Goal: Task Accomplishment & Management: Use online tool/utility

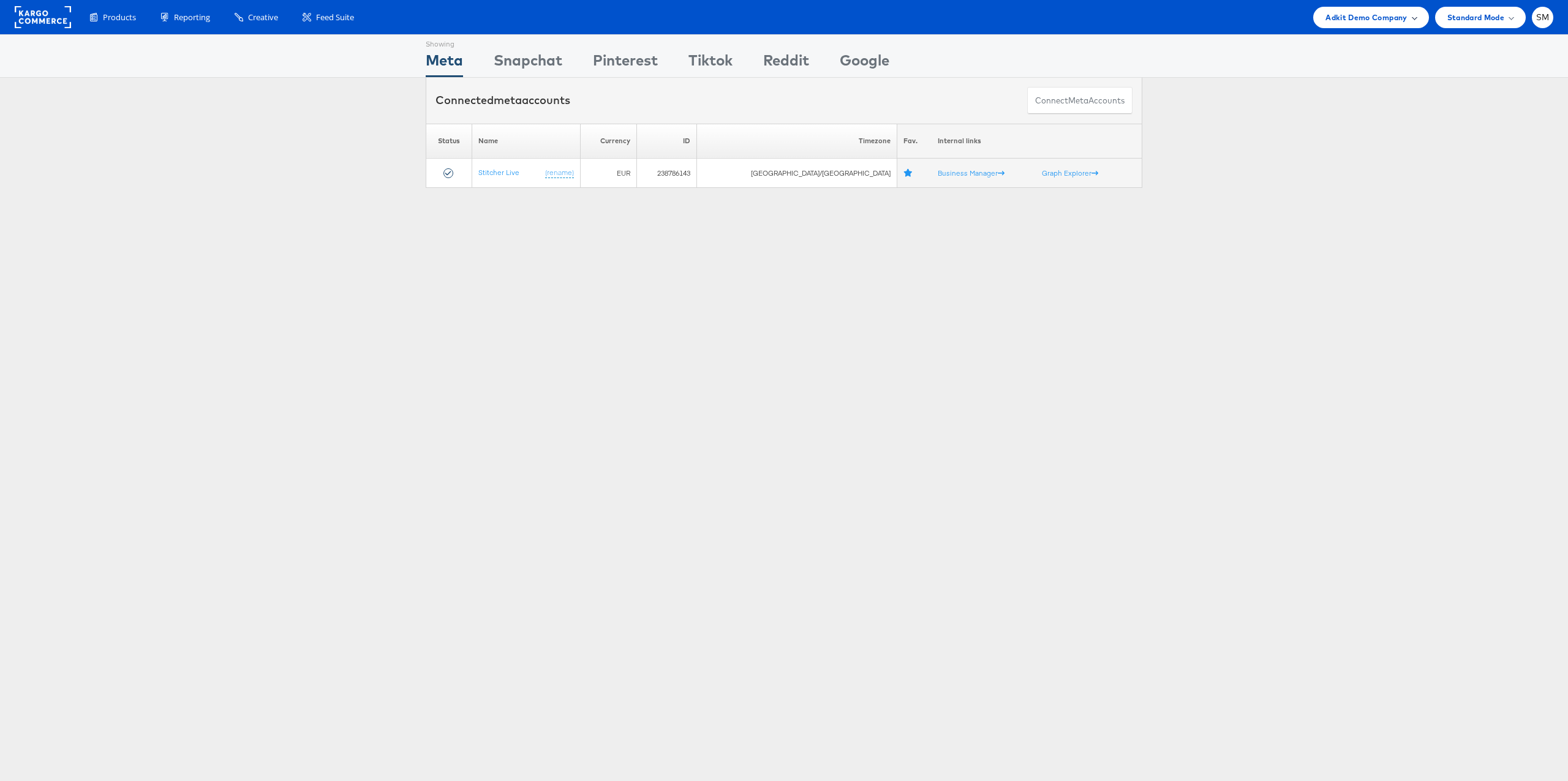
click at [1352, 11] on span "Adkit Demo Company" at bounding box center [1366, 17] width 82 height 13
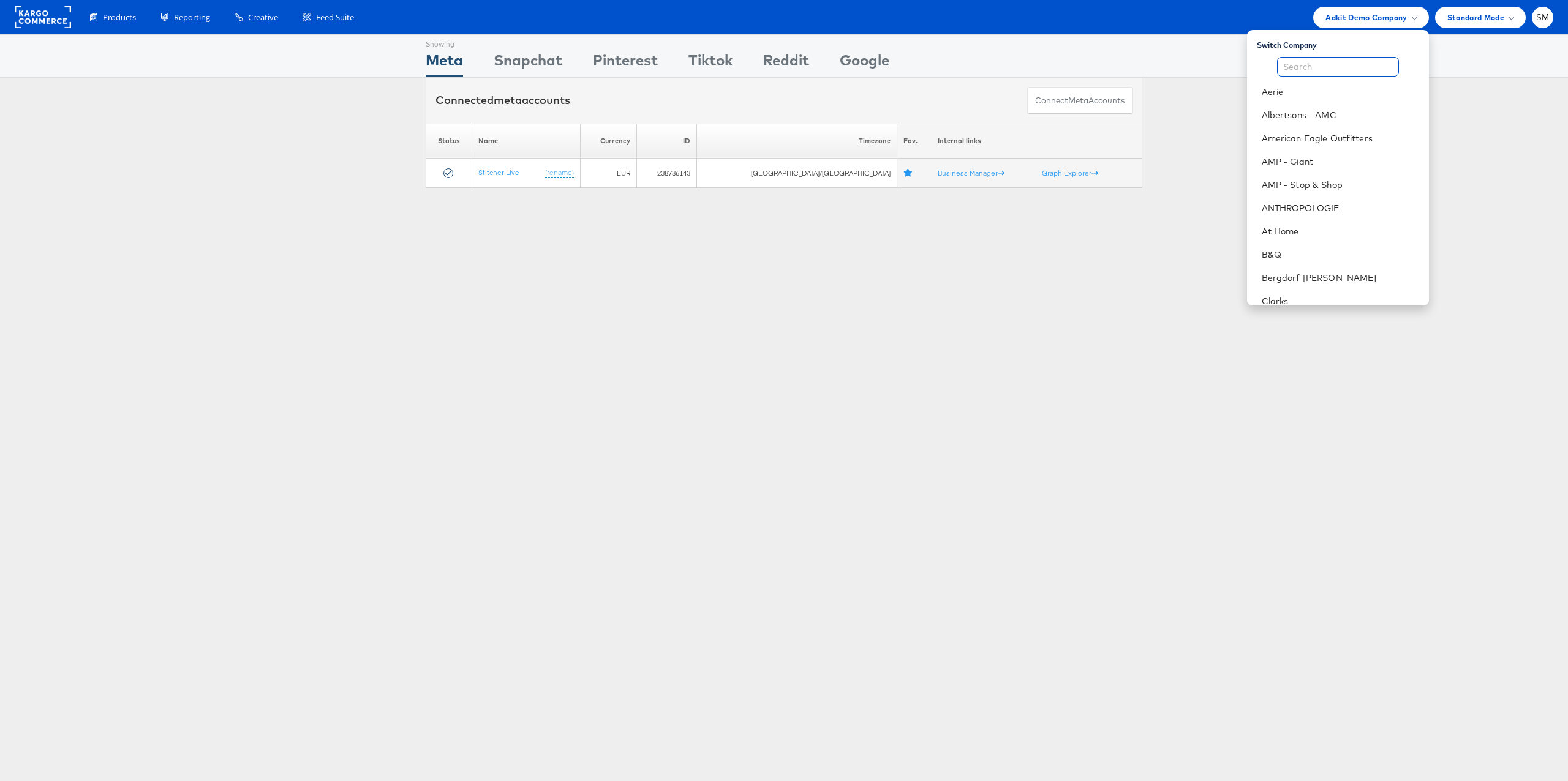
click at [1335, 68] on input "text" at bounding box center [1337, 66] width 122 height 20
type input "ste"
click at [1334, 113] on link "Kargo Commerce - Stephen Millea" at bounding box center [1339, 115] width 157 height 12
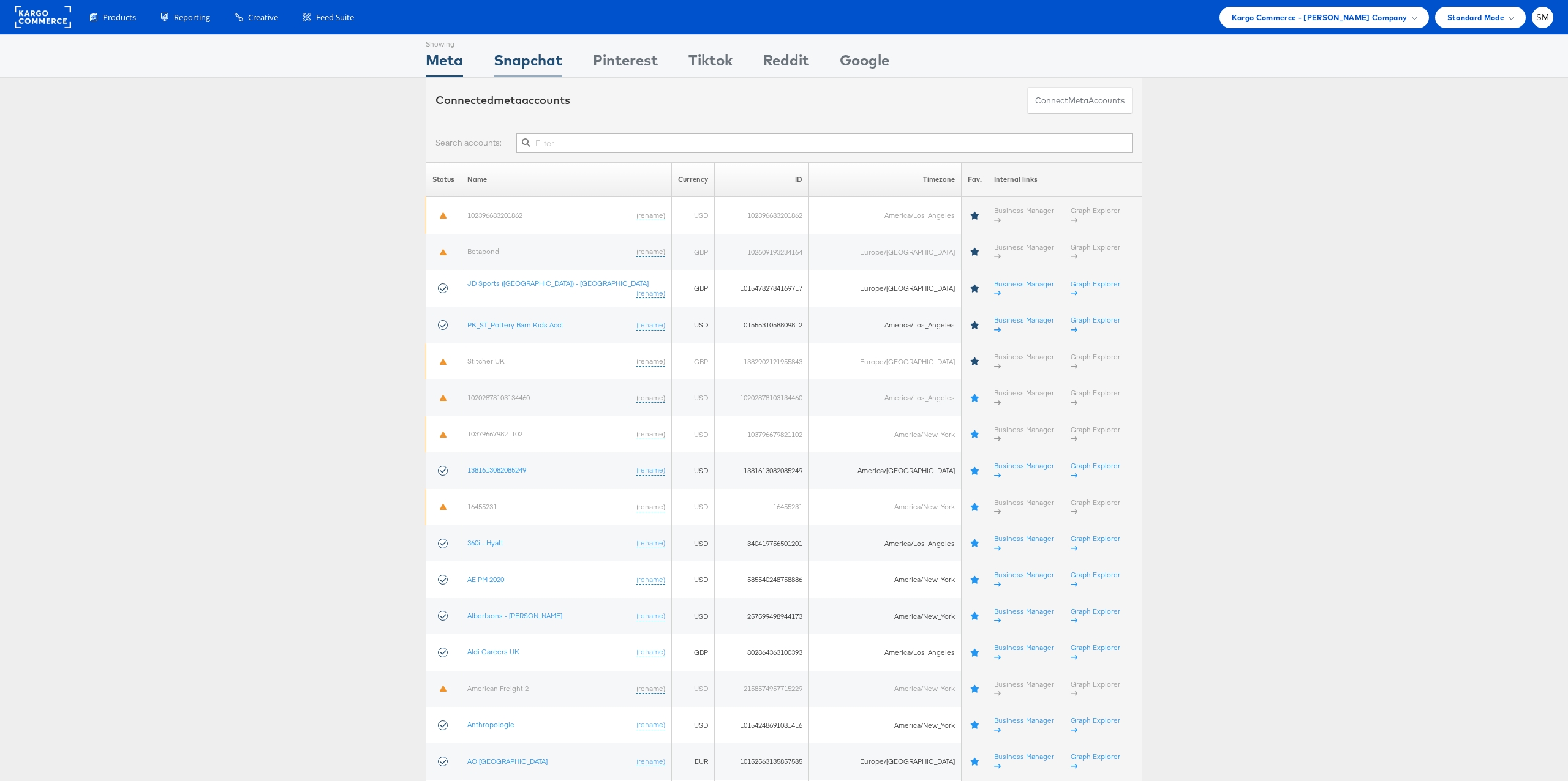
click at [539, 57] on div "Snapchat" at bounding box center [528, 63] width 69 height 28
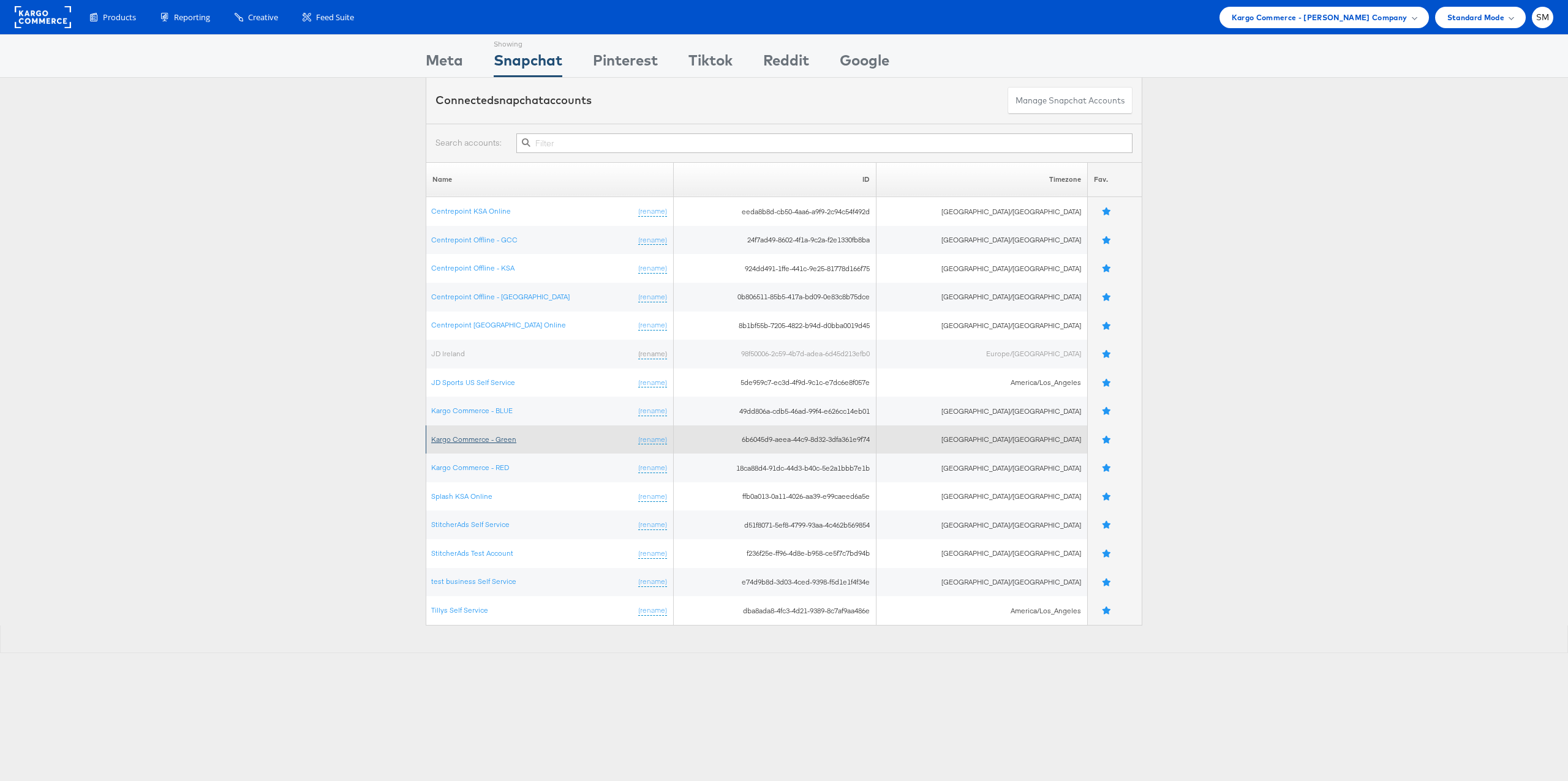
click at [471, 439] on link "Kargo Commerce - Green" at bounding box center [474, 439] width 85 height 9
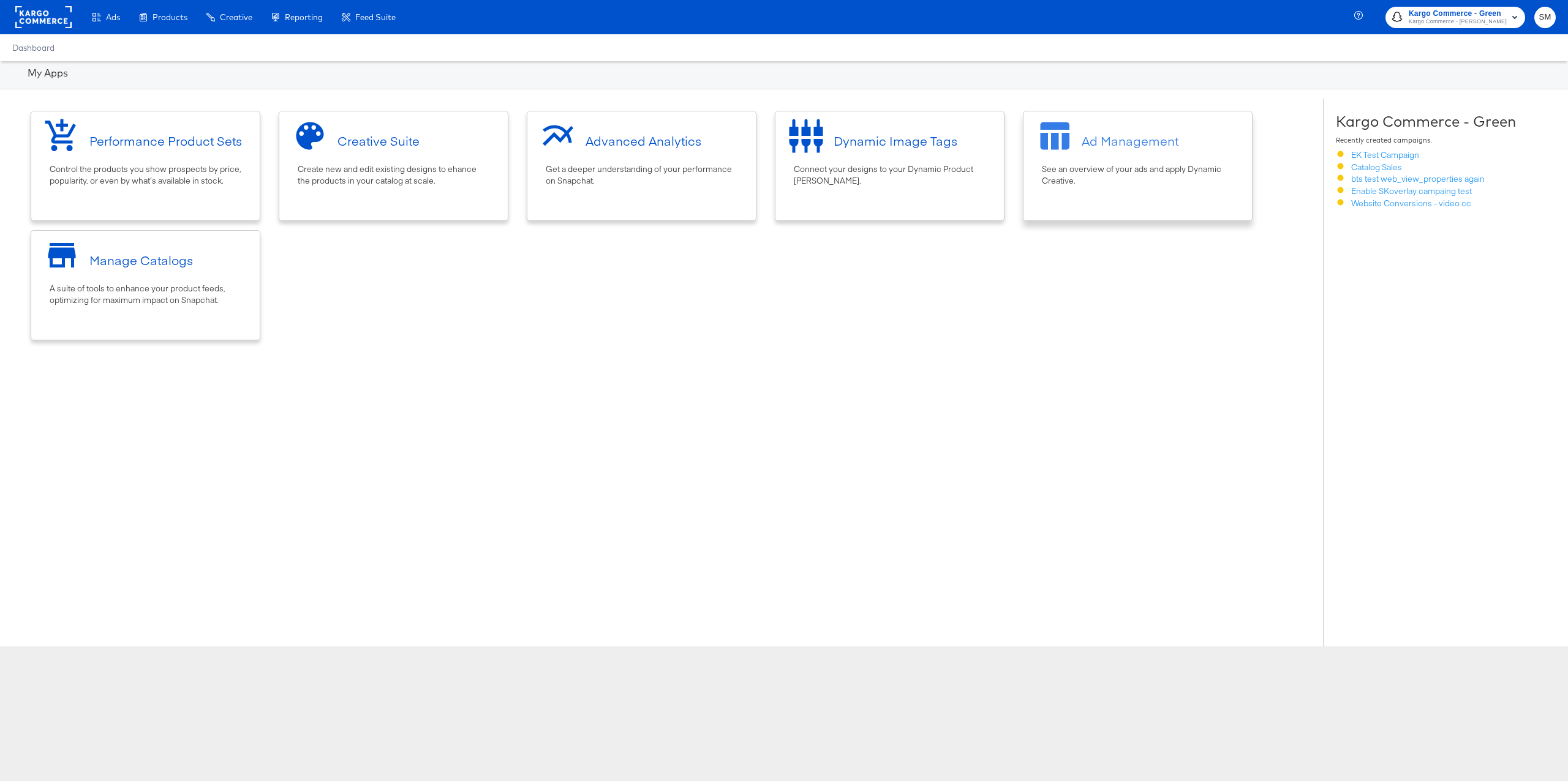
click at [1087, 171] on div "See an overview of your ads and apply Dynamic Creative." at bounding box center [1137, 175] width 191 height 23
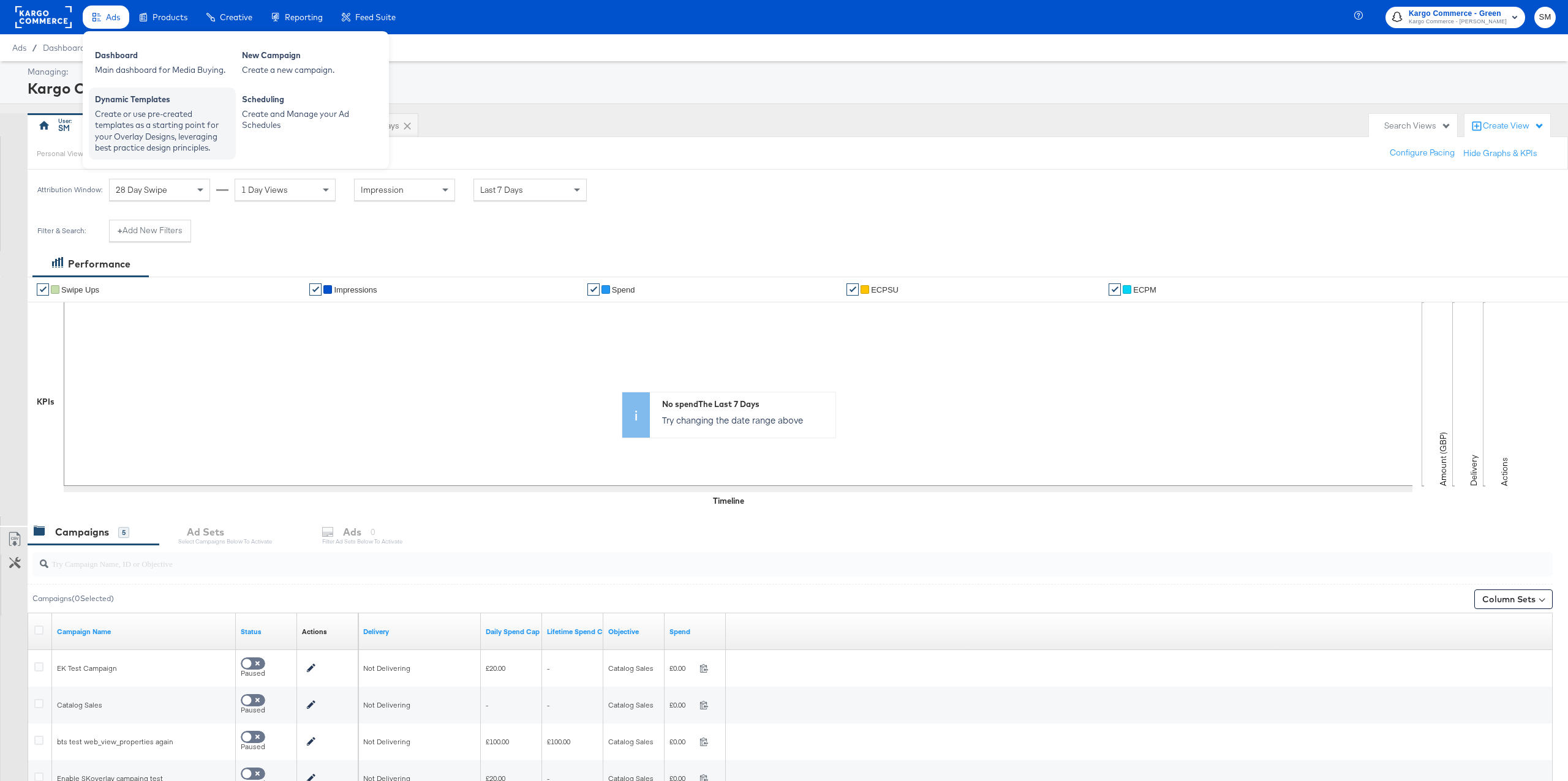
click at [162, 129] on div "Create or use pre-created templates as a starting point for your Overlay Design…" at bounding box center [162, 131] width 135 height 45
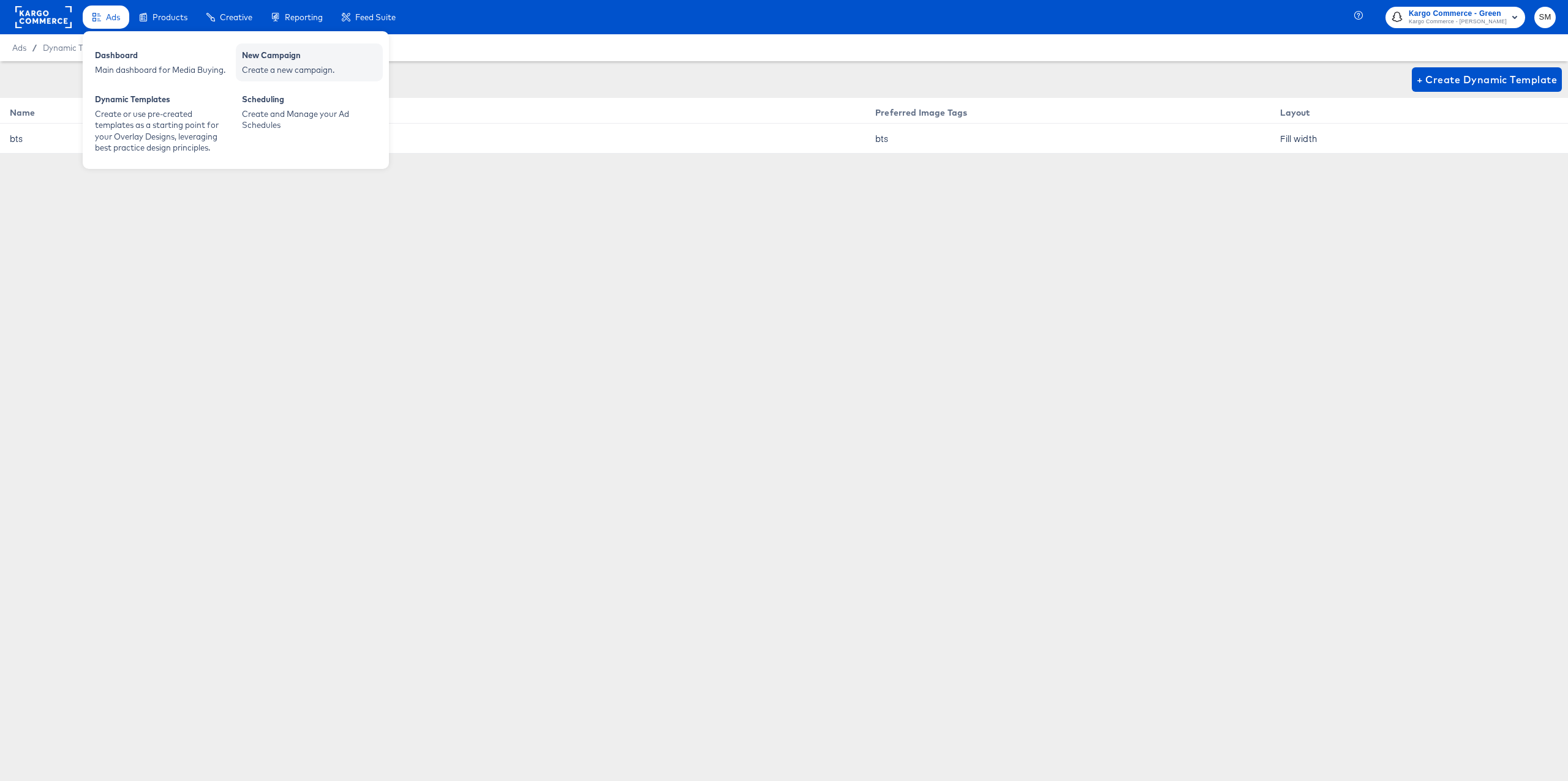
click at [274, 57] on div "New Campaign" at bounding box center [309, 57] width 135 height 15
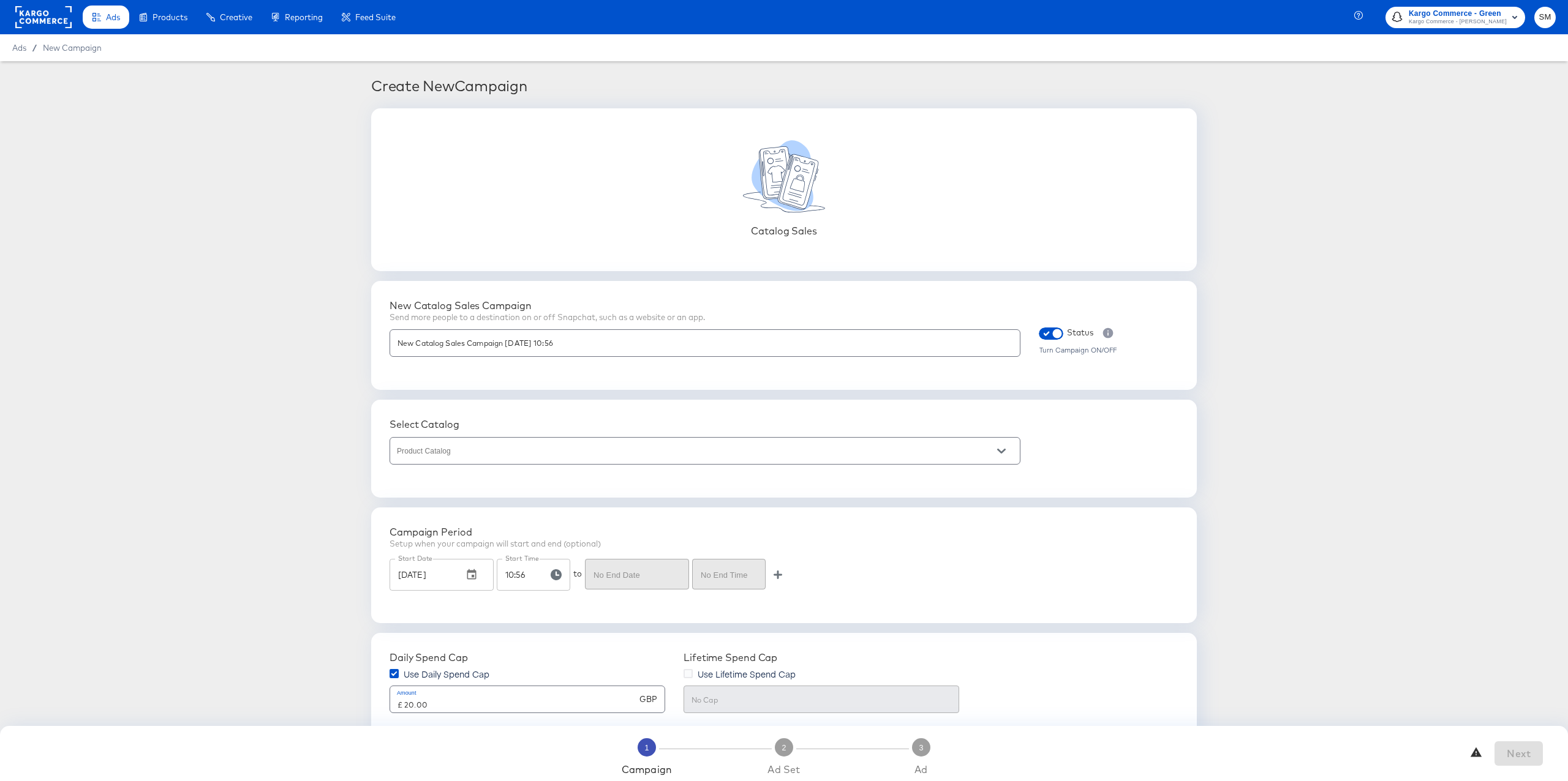
click at [477, 450] on input "Product Catalog" at bounding box center [695, 456] width 601 height 14
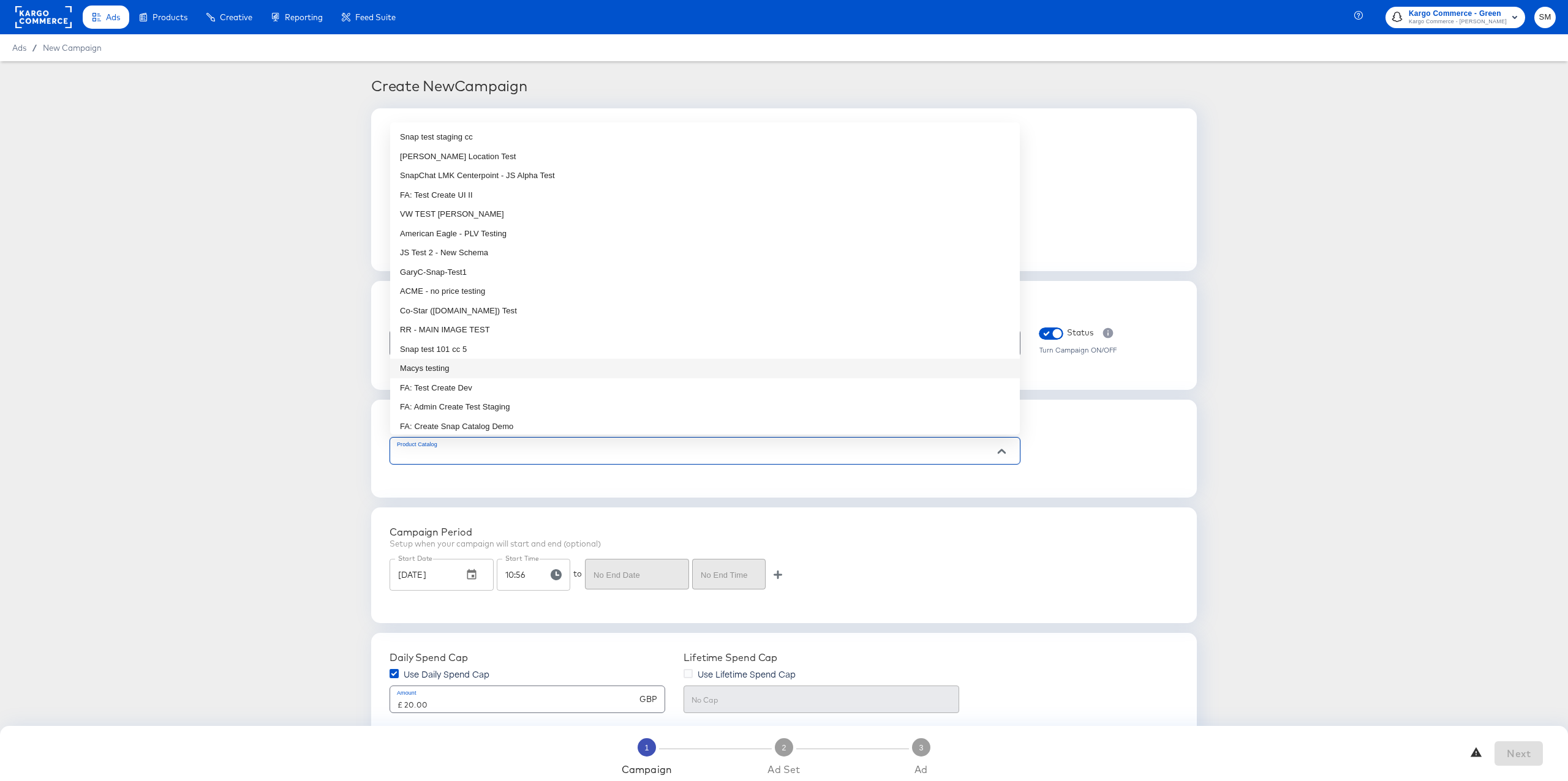
click at [454, 370] on li "Macys testing" at bounding box center [705, 368] width 630 height 20
type input "Macys testing"
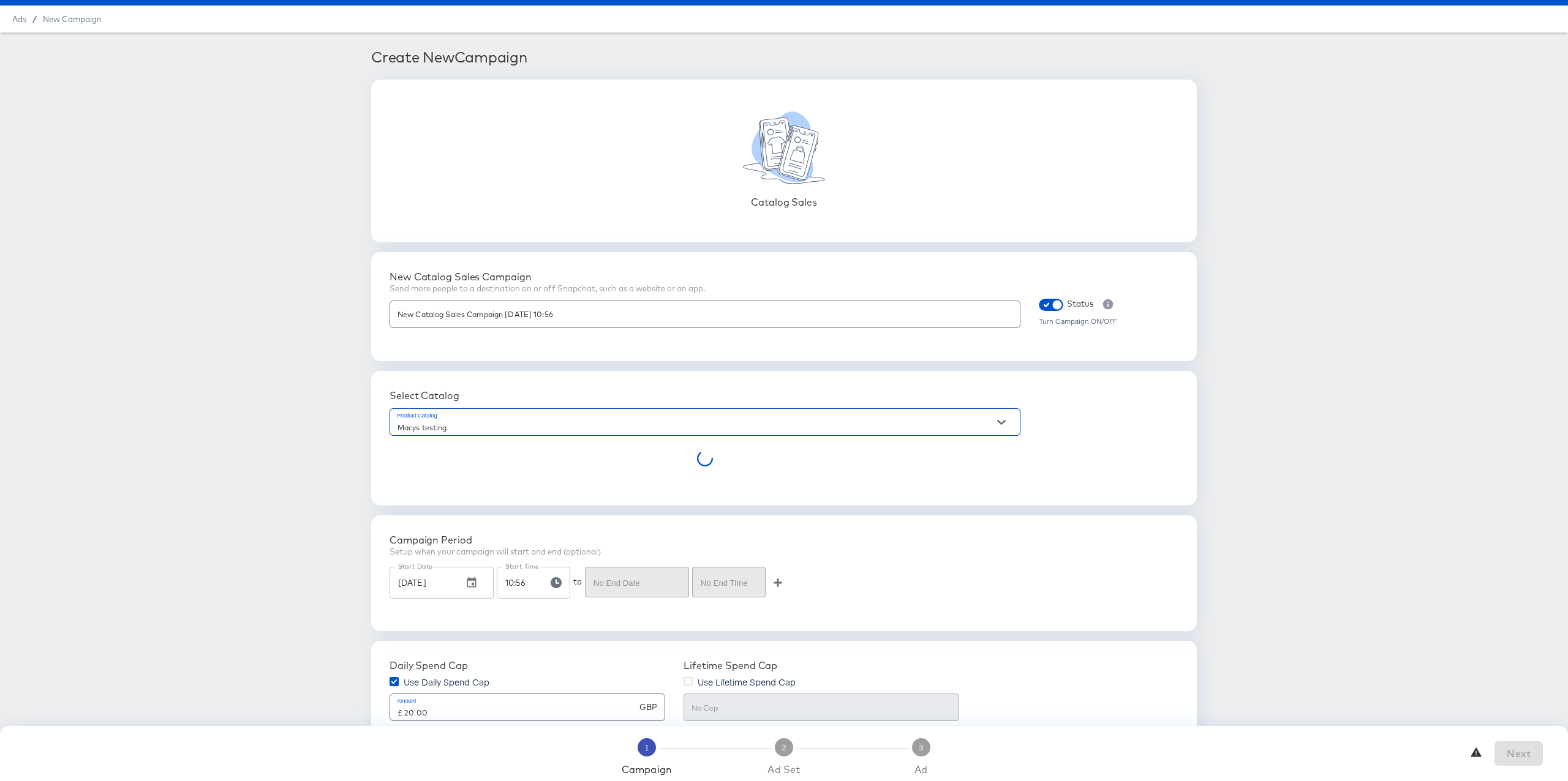
scroll to position [31, 0]
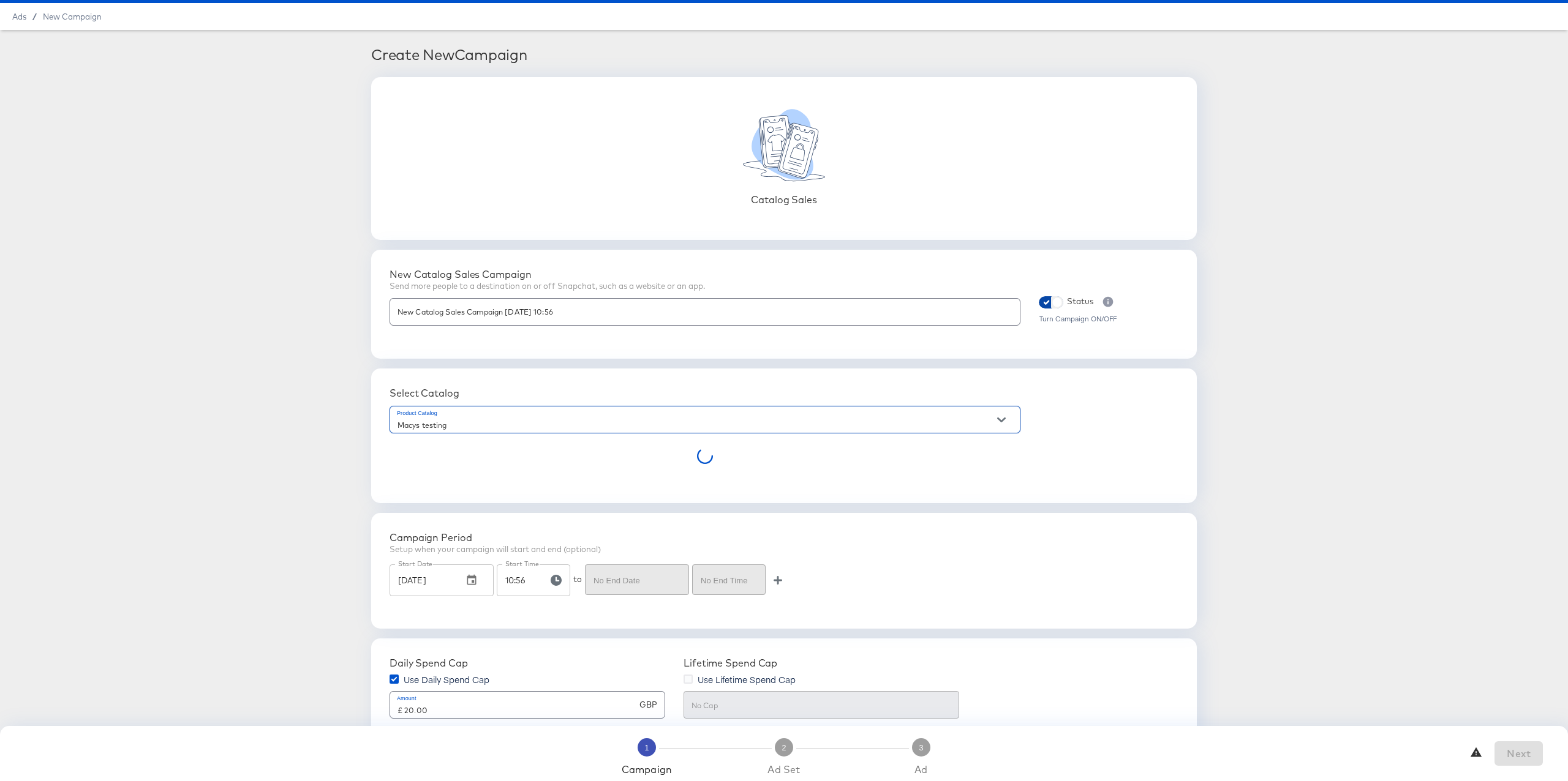
click at [1056, 303] on input "checkbox" at bounding box center [1057, 305] width 37 height 12
checkbox input "false"
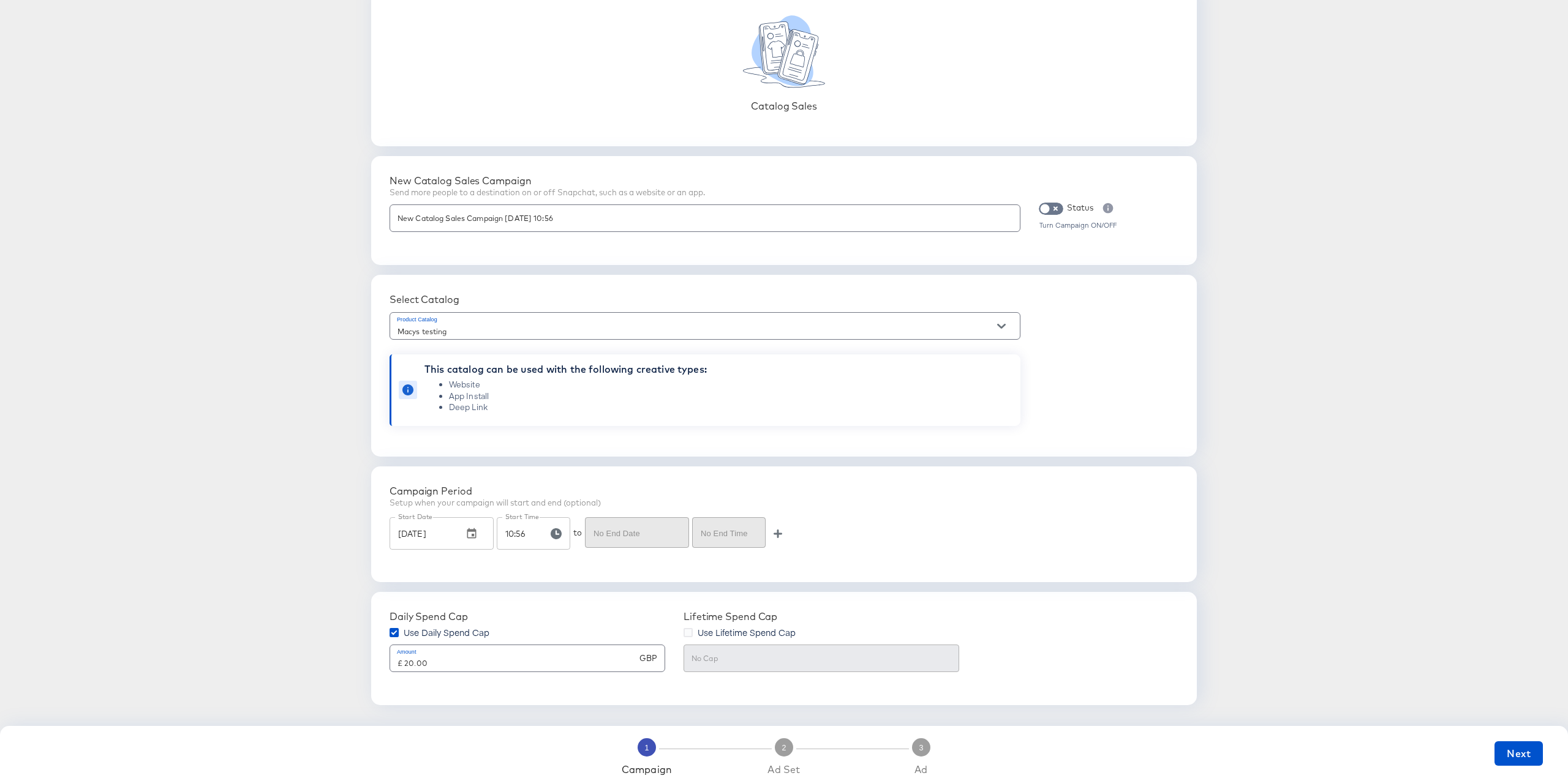
scroll to position [126, 0]
click at [1509, 749] on span "Next" at bounding box center [1518, 753] width 24 height 17
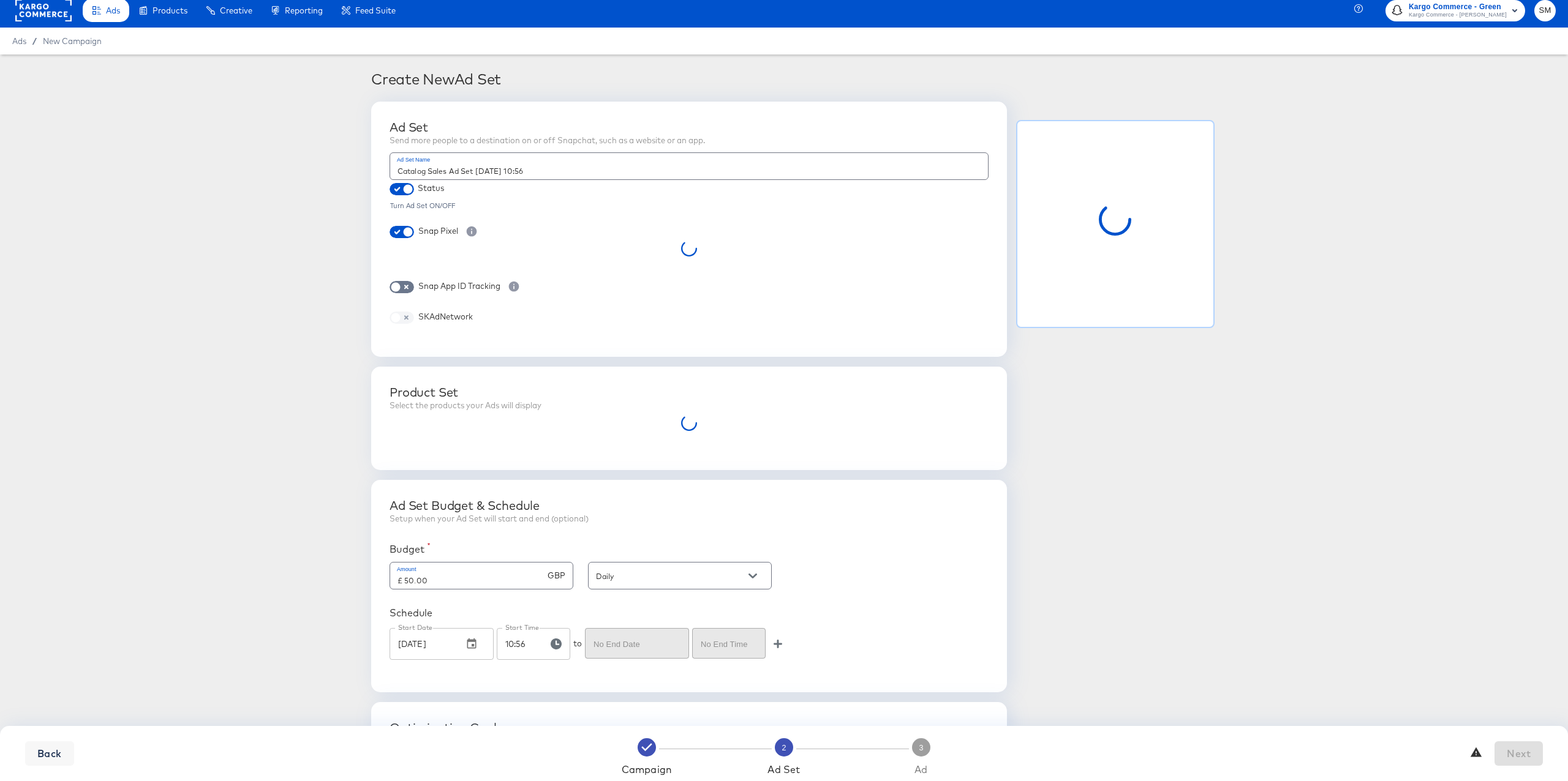
scroll to position [0, 0]
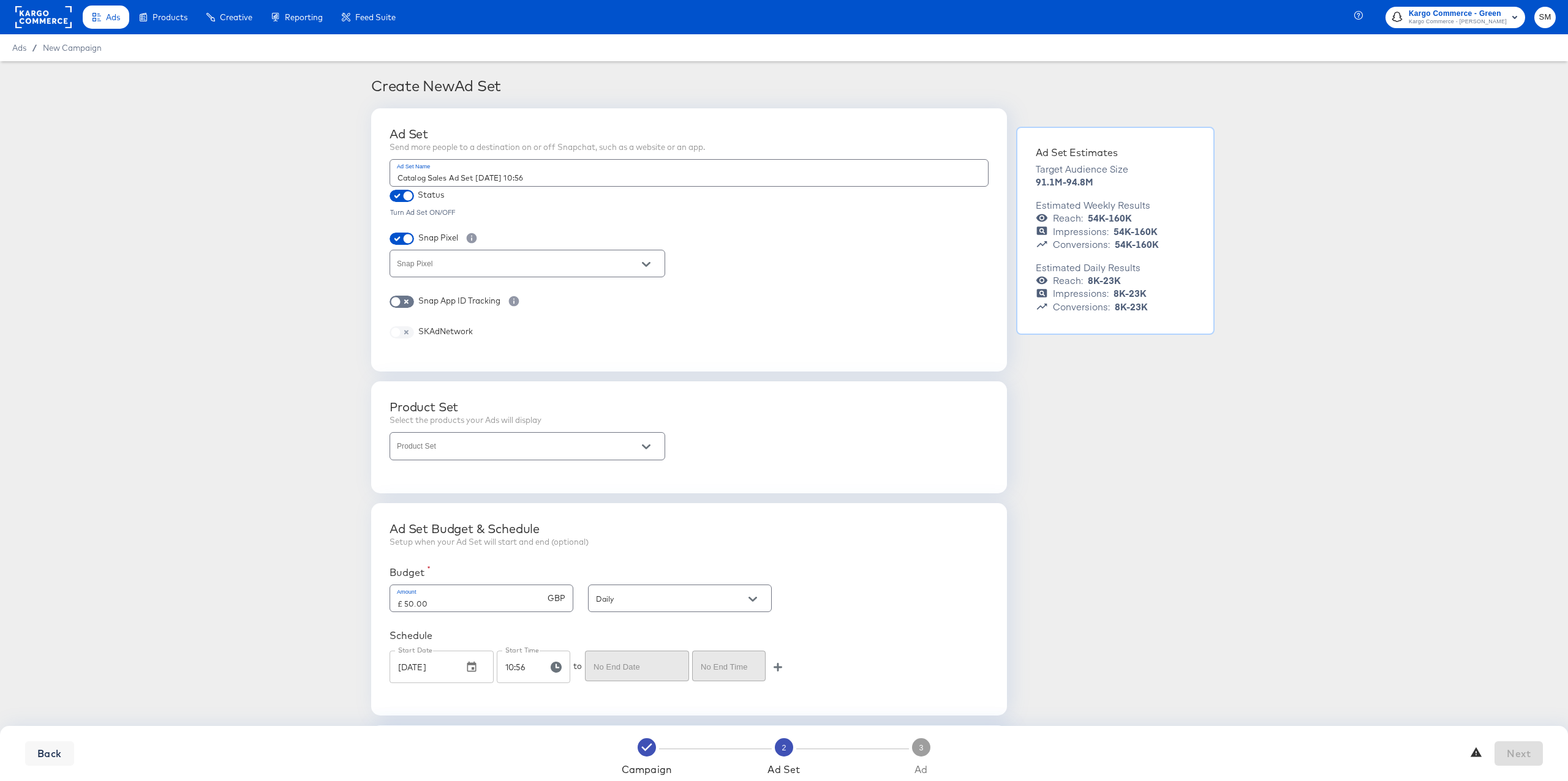
click at [433, 263] on input "Snap Pixel" at bounding box center [518, 269] width 245 height 14
click at [430, 290] on li "Kargo Commerce - Green Pixel" at bounding box center [527, 294] width 274 height 20
type input "Kargo Commerce - Green Pixel"
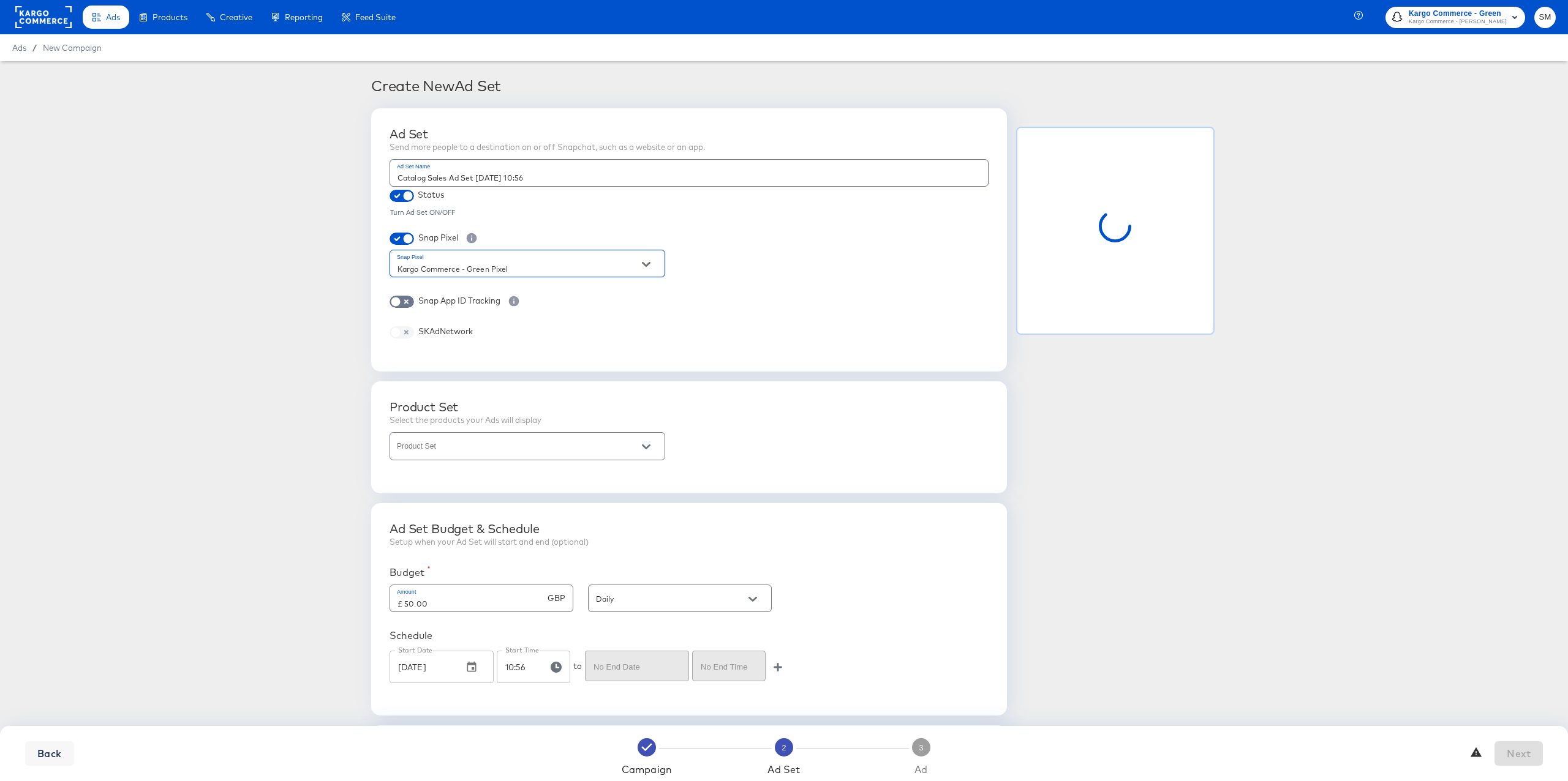
click at [562, 449] on input "Product Set" at bounding box center [518, 451] width 245 height 14
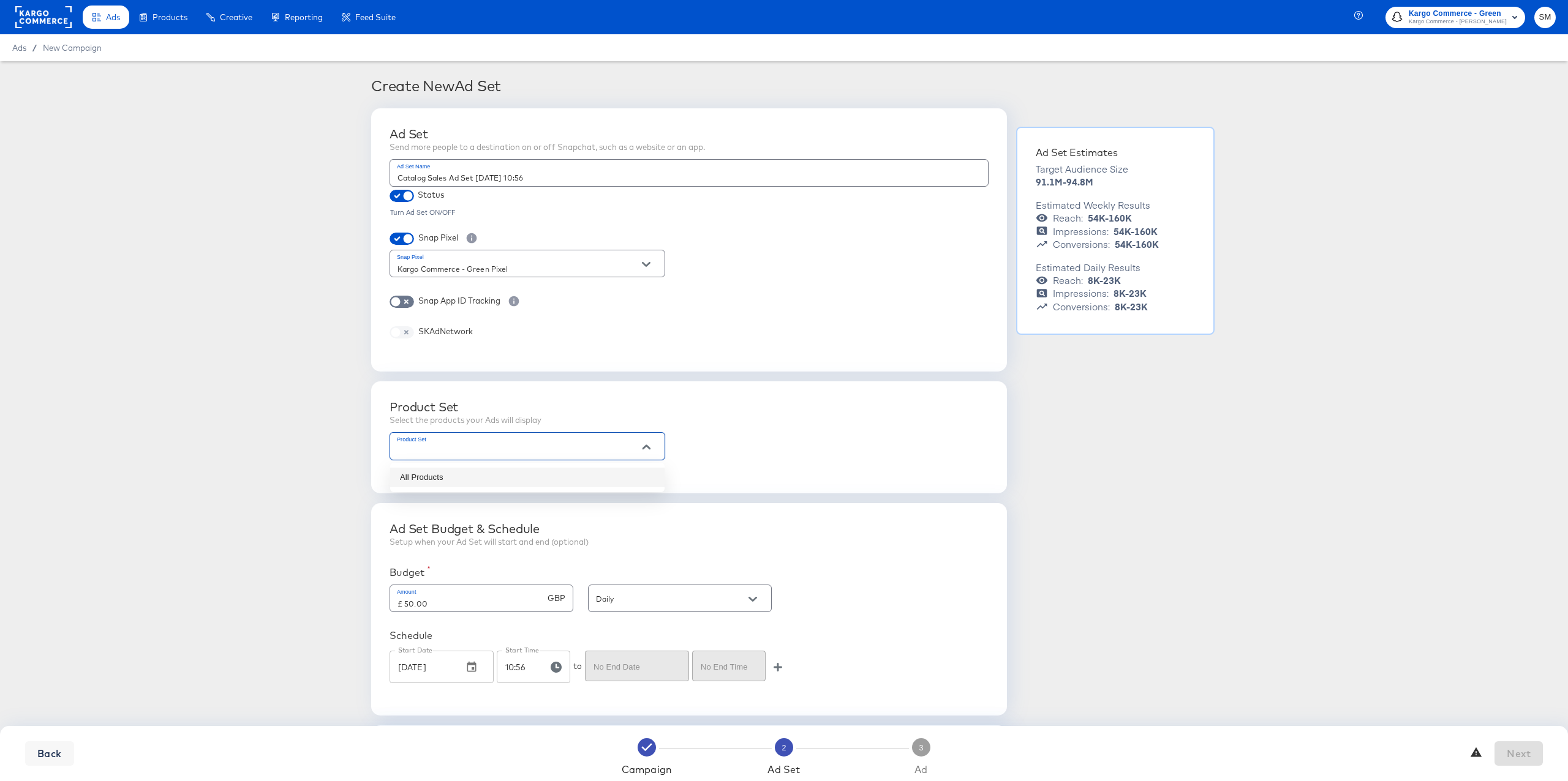
click at [532, 478] on li "All Products" at bounding box center [527, 477] width 274 height 20
type input "All Products"
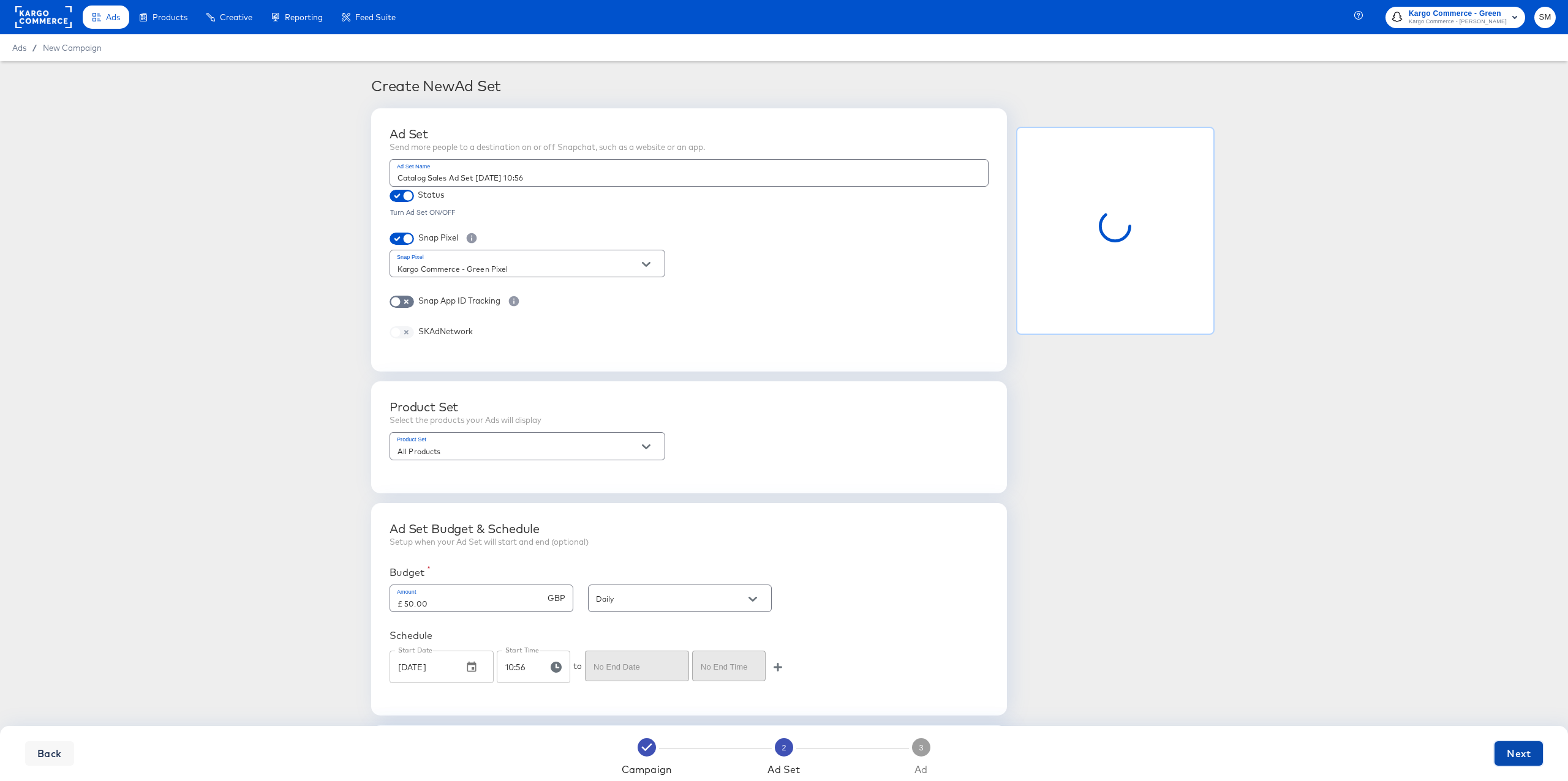
click at [1527, 755] on span "Next" at bounding box center [1518, 753] width 24 height 17
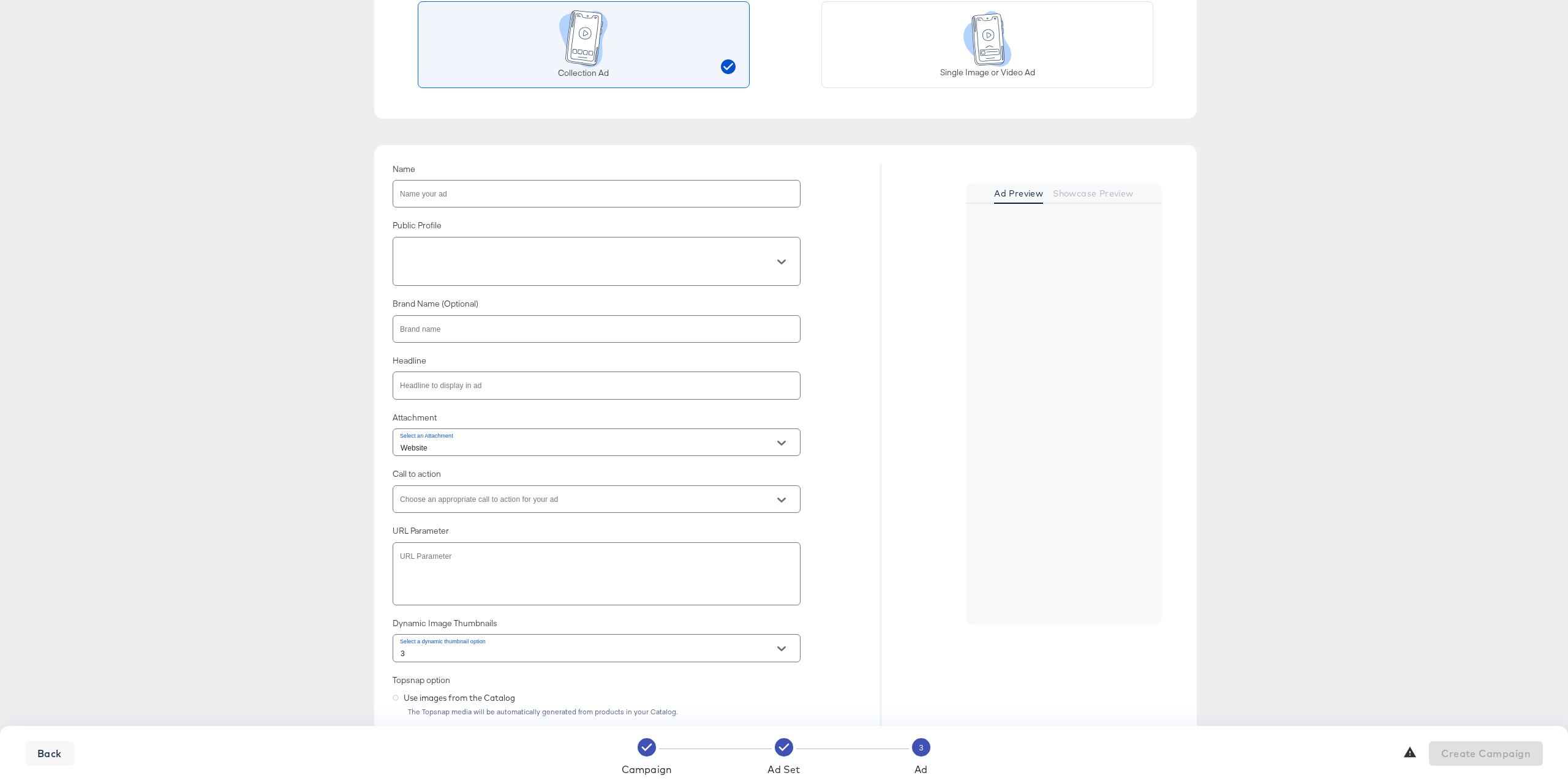
scroll to position [177, 0]
click at [528, 648] on input "3" at bounding box center [586, 651] width 378 height 14
click at [299, 650] on div "Create New Ad Ad Format Choose how you would like your ad to look. Collection A…" at bounding box center [784, 596] width 1568 height 1423
click at [454, 189] on input "text" at bounding box center [596, 191] width 406 height 26
click at [448, 257] on input "text" at bounding box center [586, 259] width 378 height 14
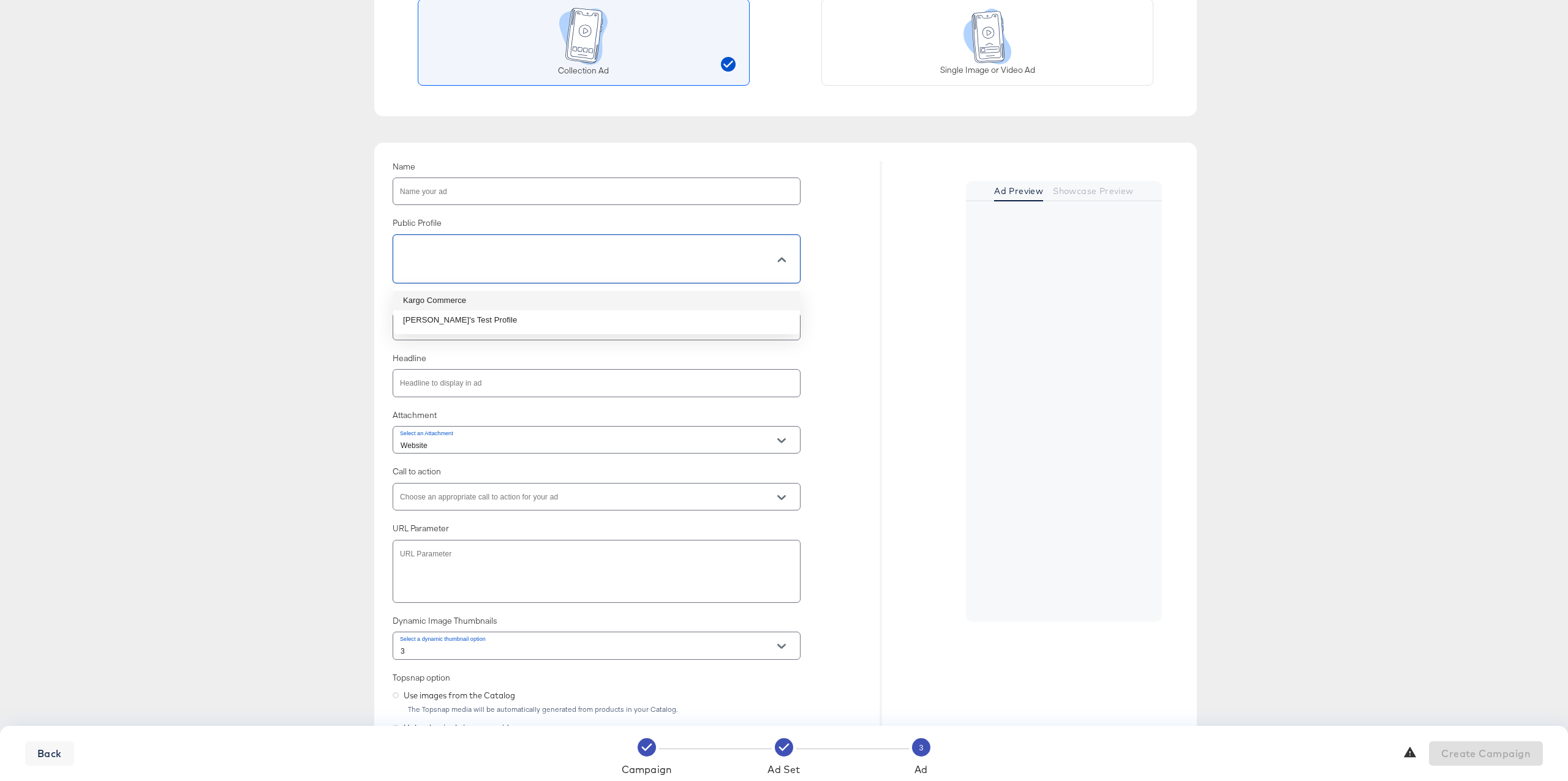
drag, startPoint x: 444, startPoint y: 301, endPoint x: 374, endPoint y: 325, distance: 74.0
click at [444, 301] on li "Kargo Commerce" at bounding box center [596, 301] width 406 height 20
type input "Kargo Commerce"
click at [280, 361] on div "Create New Ad Ad Format Choose how you would like your ad to look. Collection A…" at bounding box center [784, 596] width 1568 height 1423
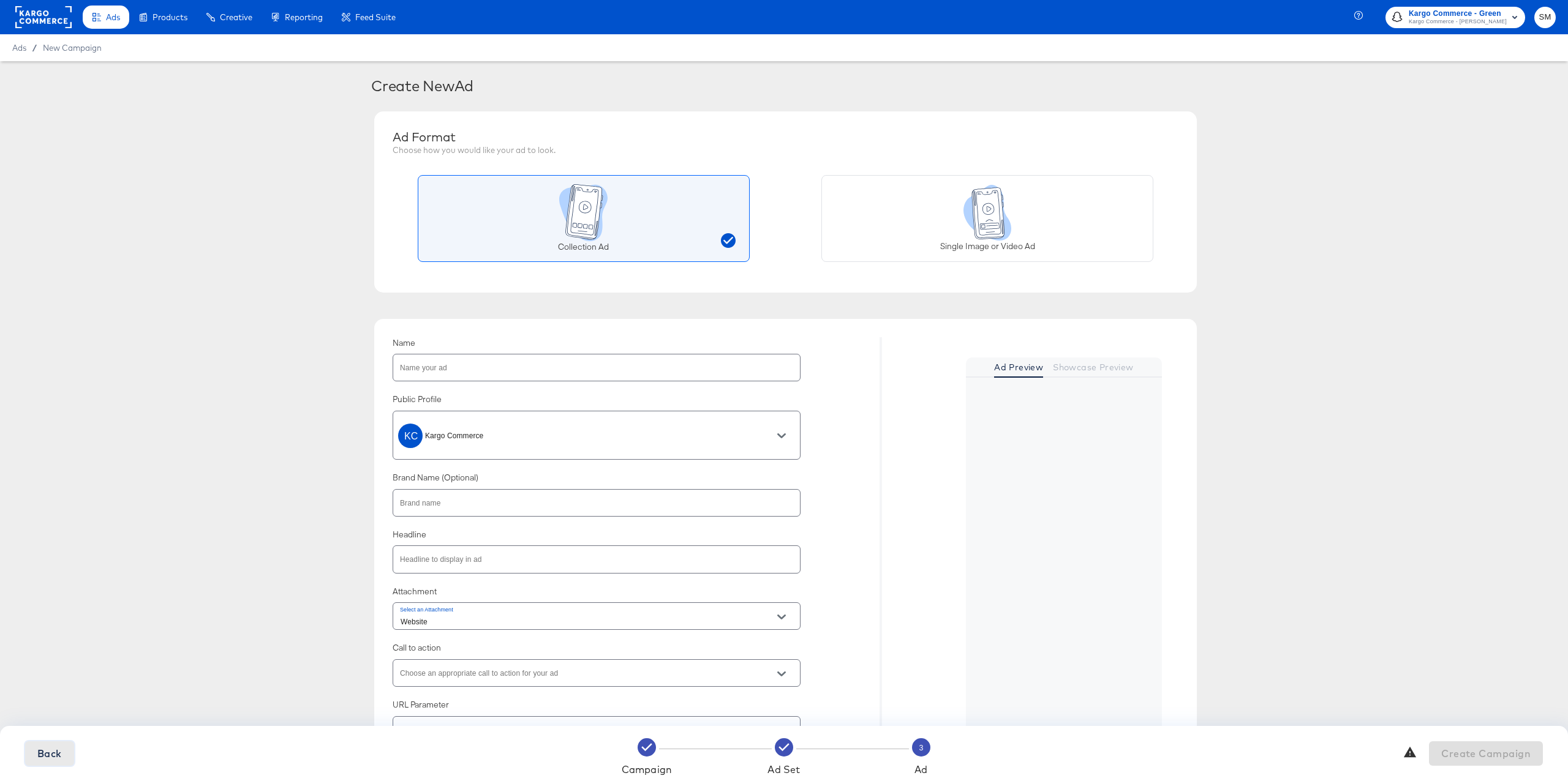
click at [53, 759] on span "Back" at bounding box center [49, 753] width 24 height 17
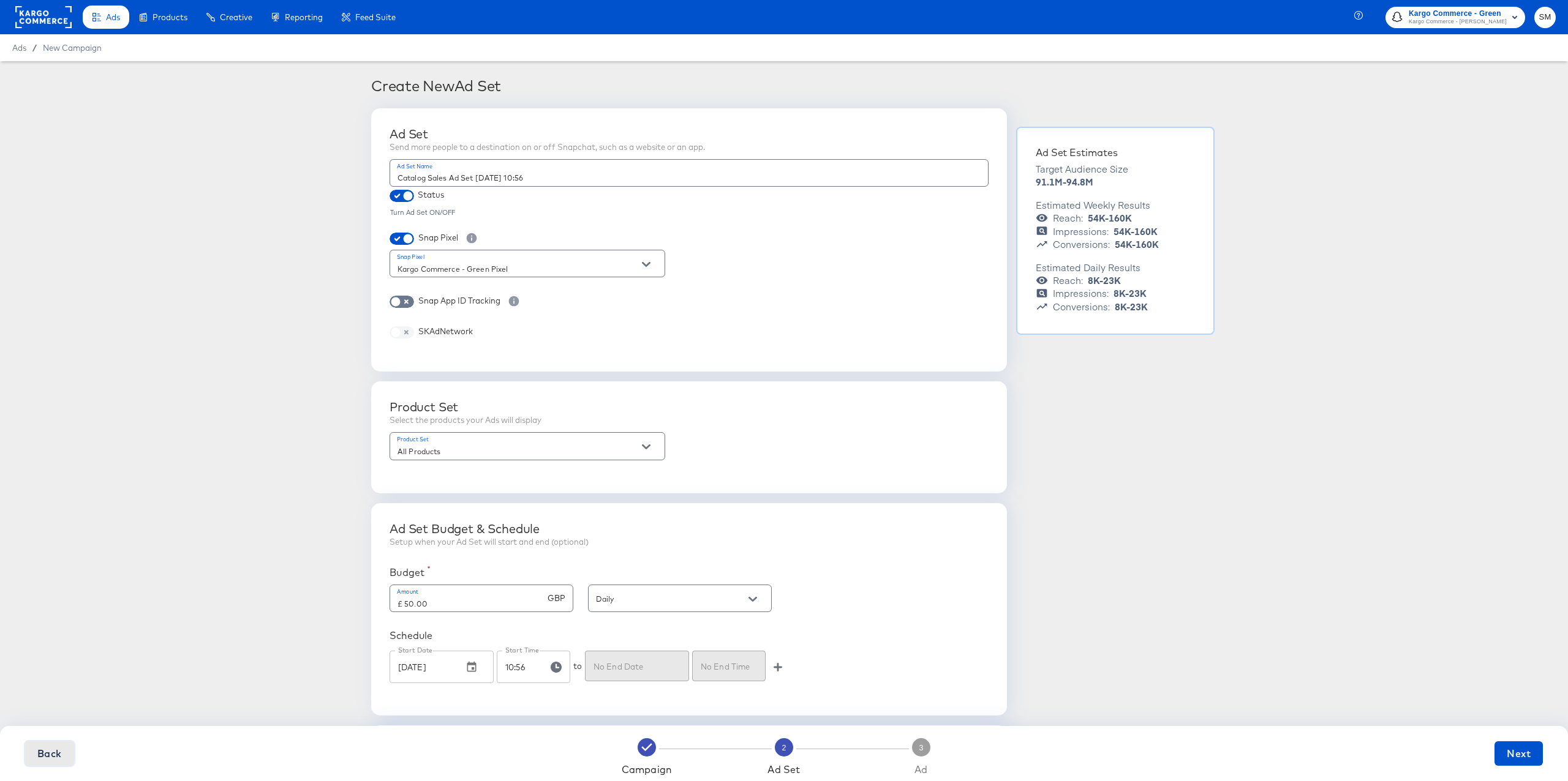
click at [53, 759] on span "Back" at bounding box center [49, 753] width 24 height 17
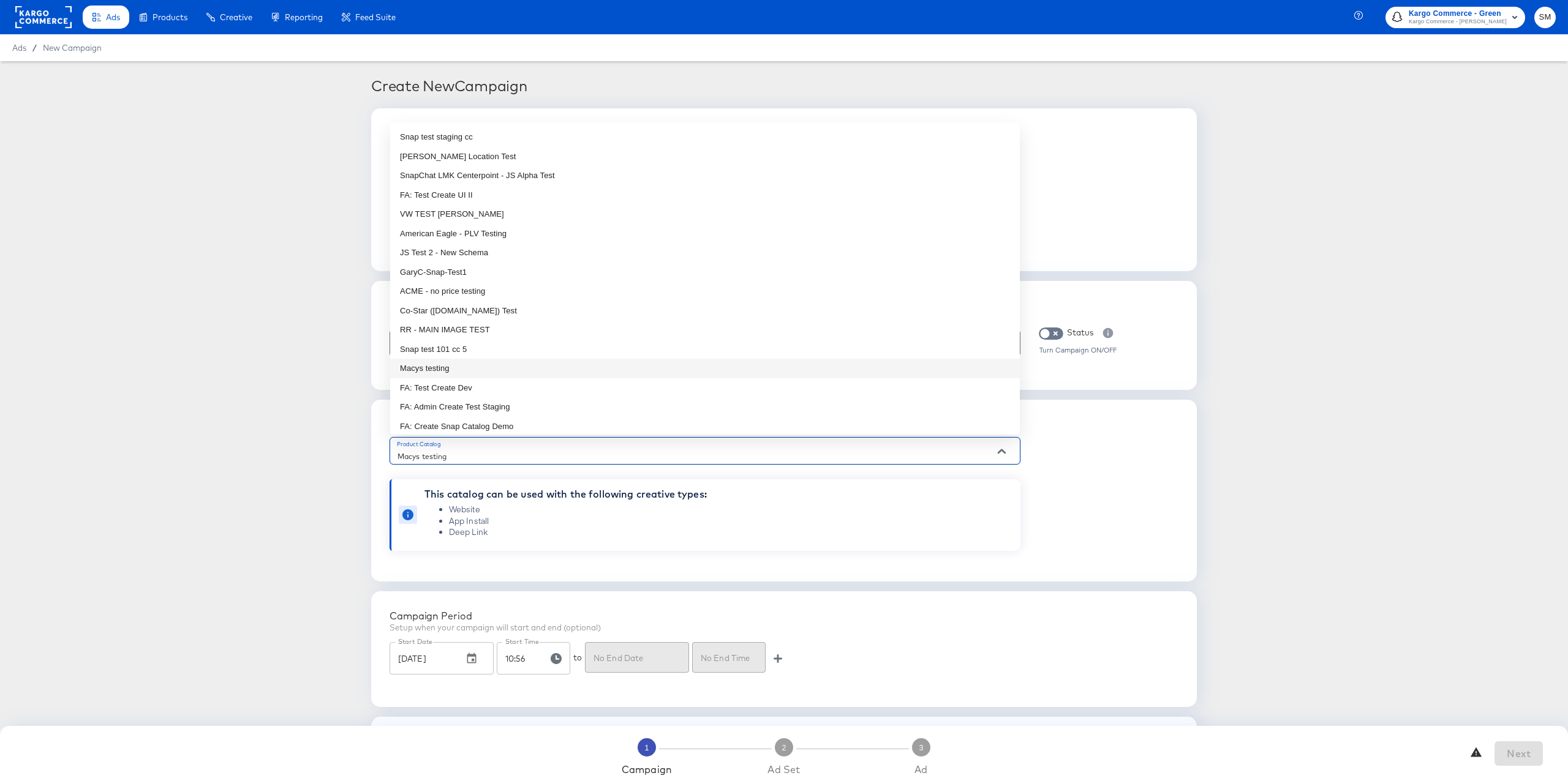
click at [469, 456] on input "Macys testing" at bounding box center [695, 456] width 601 height 14
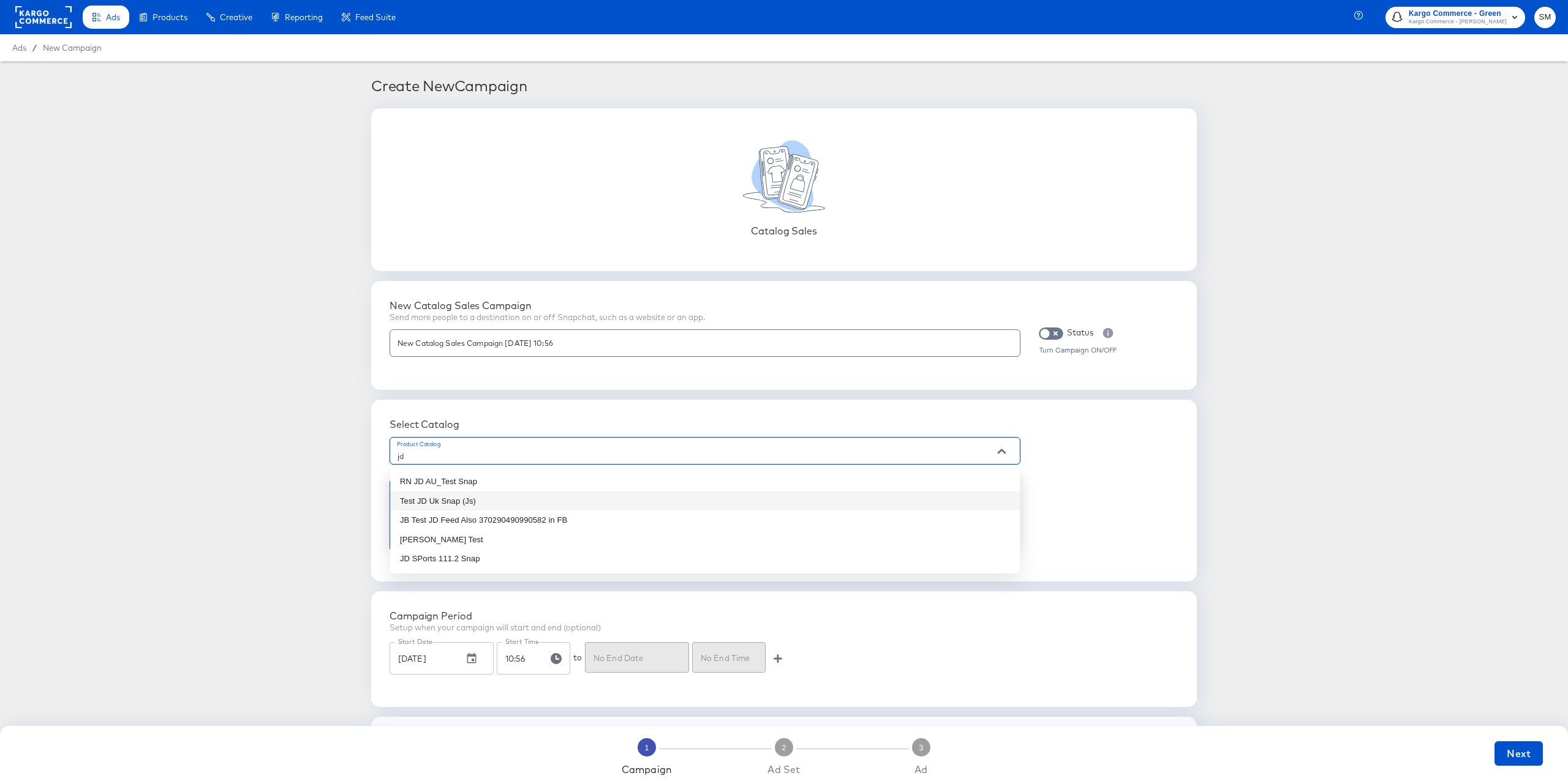
click at [436, 497] on li "Test JD Uk Snap (Js)" at bounding box center [705, 501] width 630 height 20
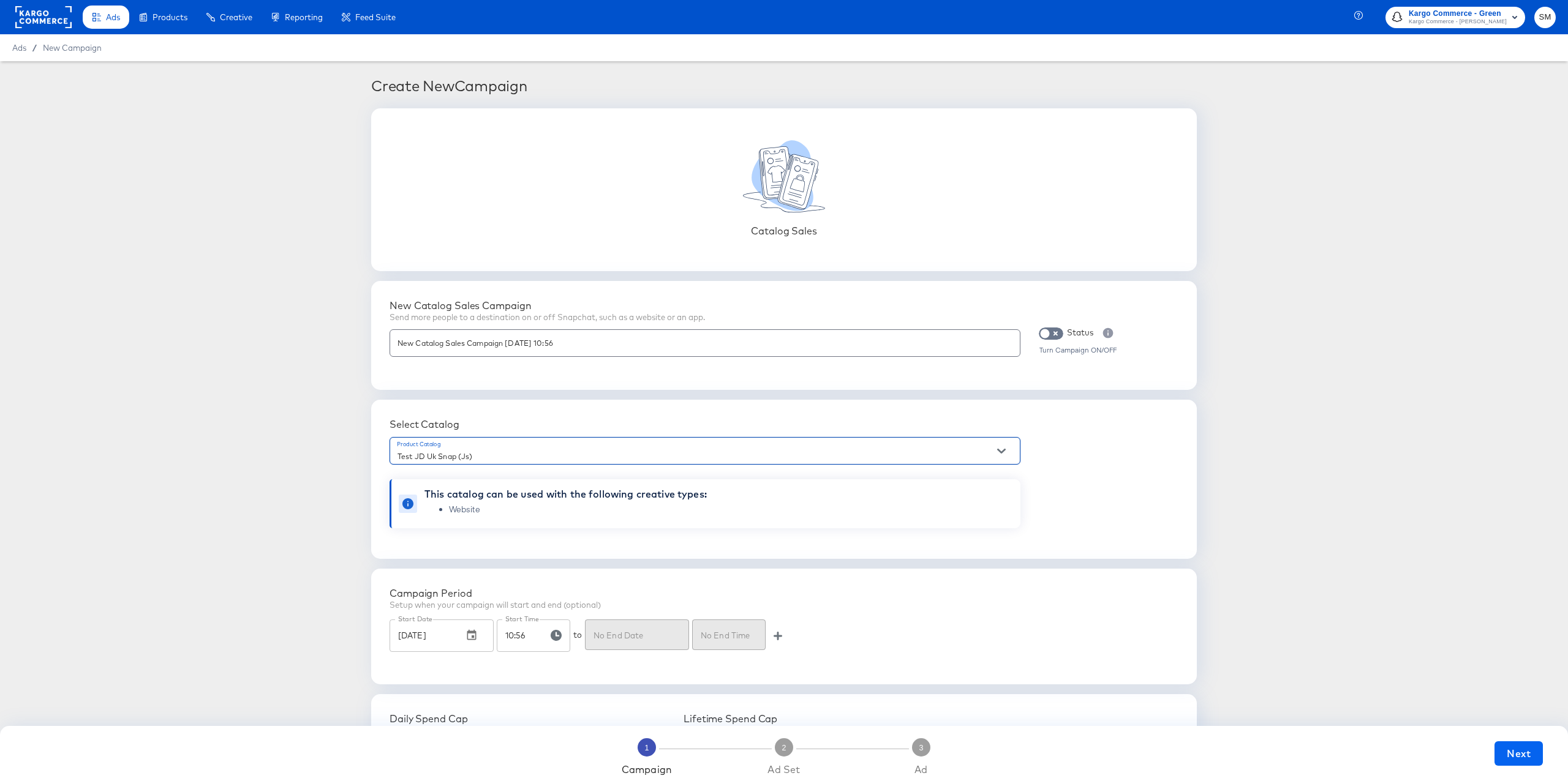
type input "Test JD Uk Snap (Js)"
click at [1521, 754] on span "Next" at bounding box center [1518, 753] width 24 height 17
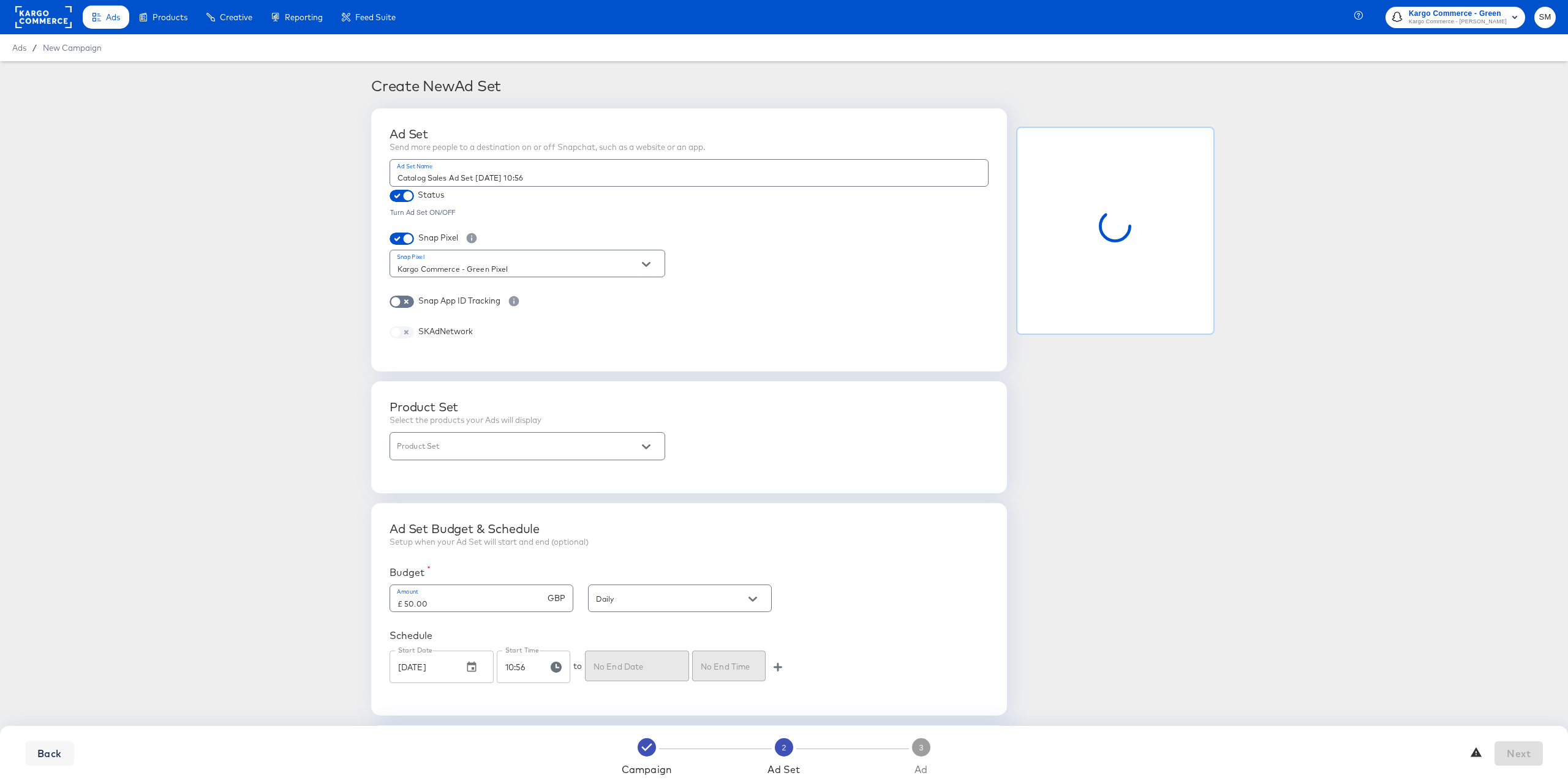
click at [484, 449] on input "Product Set" at bounding box center [518, 451] width 245 height 14
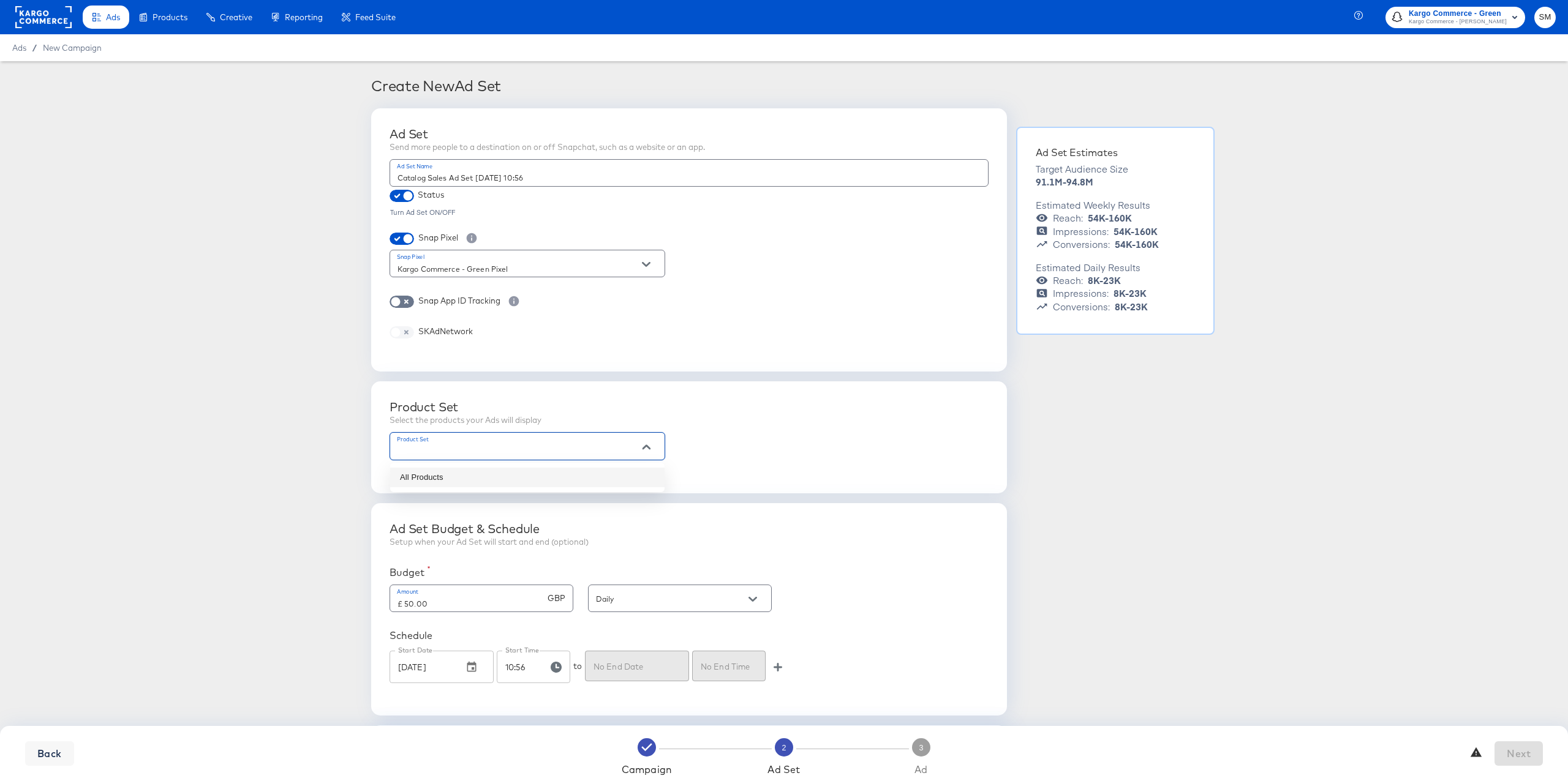
click at [476, 475] on li "All Products" at bounding box center [527, 477] width 274 height 20
type input "All Products"
click at [1530, 756] on button "Next" at bounding box center [1519, 753] width 49 height 24
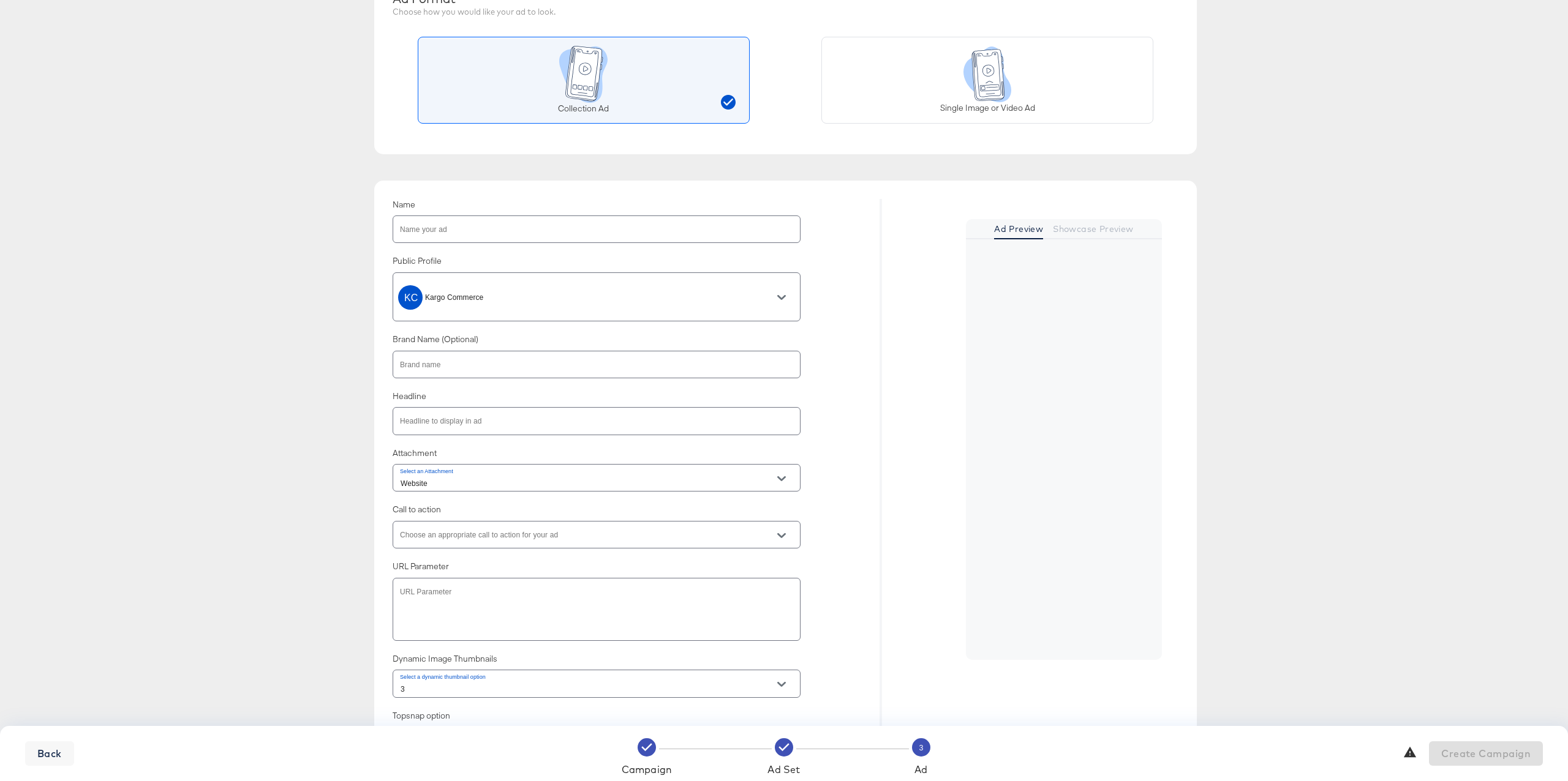
scroll to position [142, 0]
click at [453, 369] on input "text" at bounding box center [596, 361] width 406 height 26
click at [441, 414] on input "text" at bounding box center [596, 417] width 406 height 26
click at [433, 526] on div at bounding box center [596, 531] width 408 height 28
click at [783, 532] on icon "Open" at bounding box center [781, 532] width 9 height 5
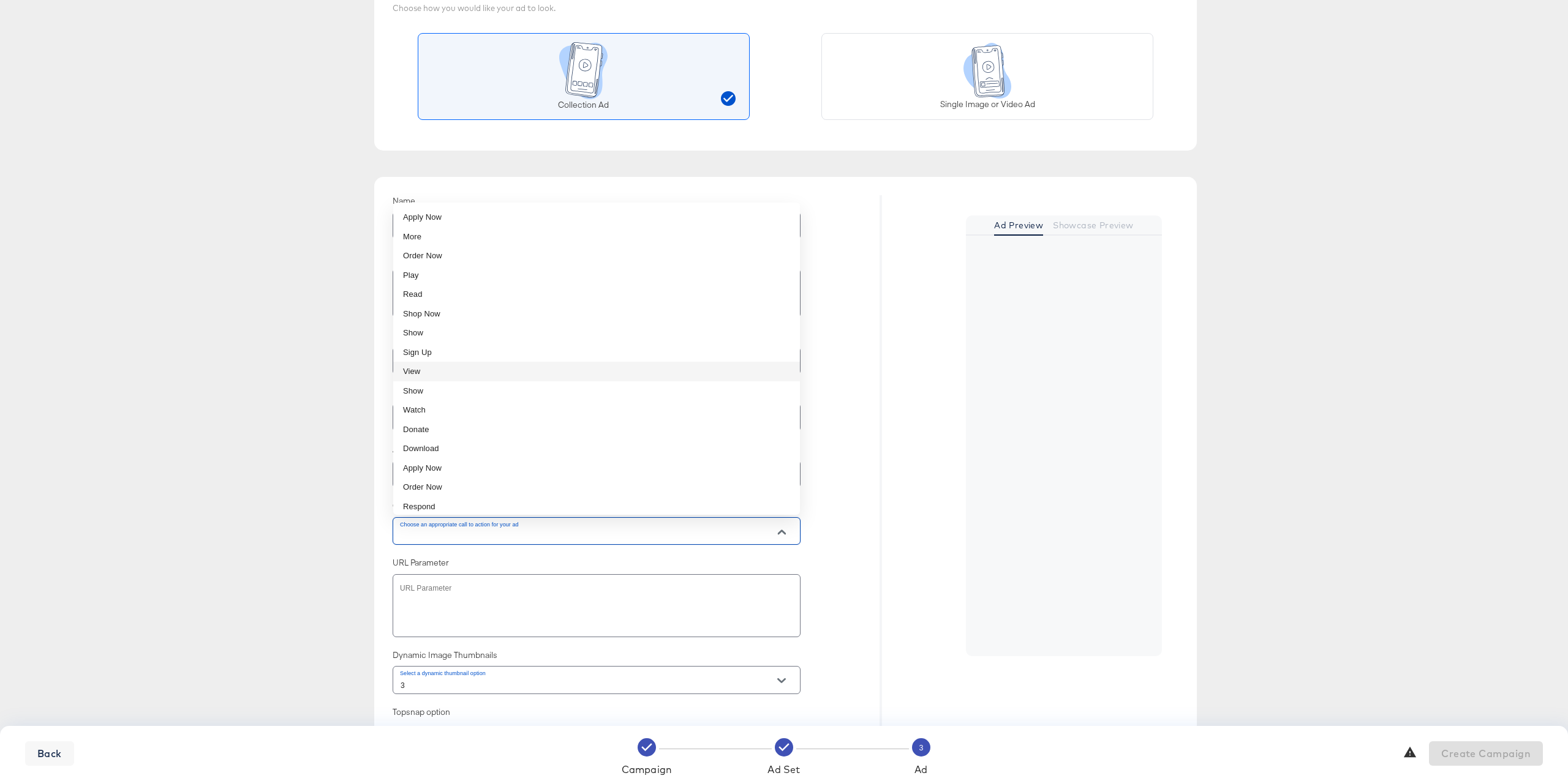
click at [452, 372] on li "View" at bounding box center [596, 371] width 406 height 20
type input "View"
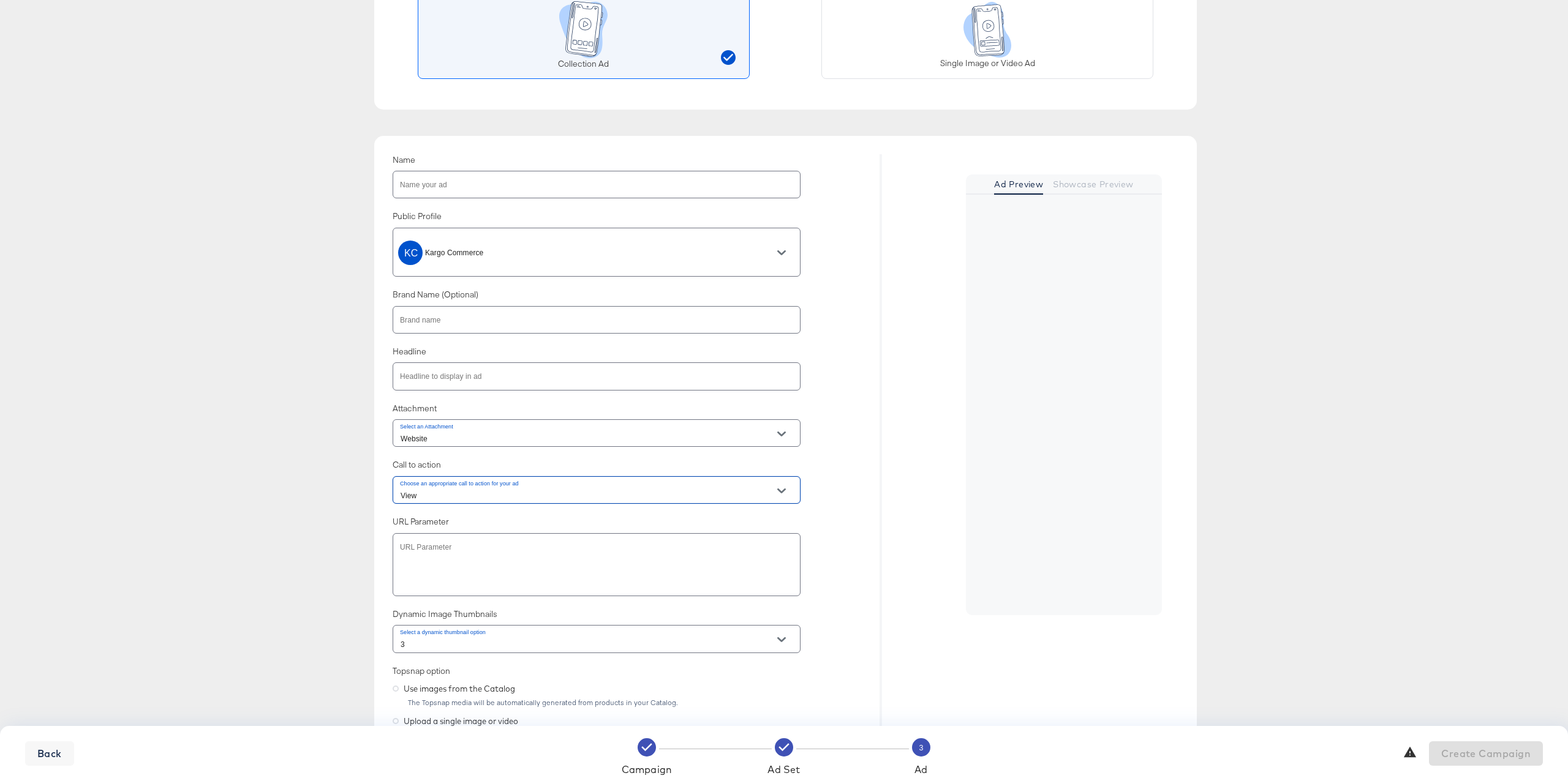
scroll to position [185, 0]
click at [781, 634] on icon "Open" at bounding box center [781, 637] width 9 height 9
drag, startPoint x: 520, startPoint y: 708, endPoint x: 311, endPoint y: 651, distance: 216.6
click at [520, 708] on li "4" at bounding box center [596, 707] width 406 height 20
type input "4"
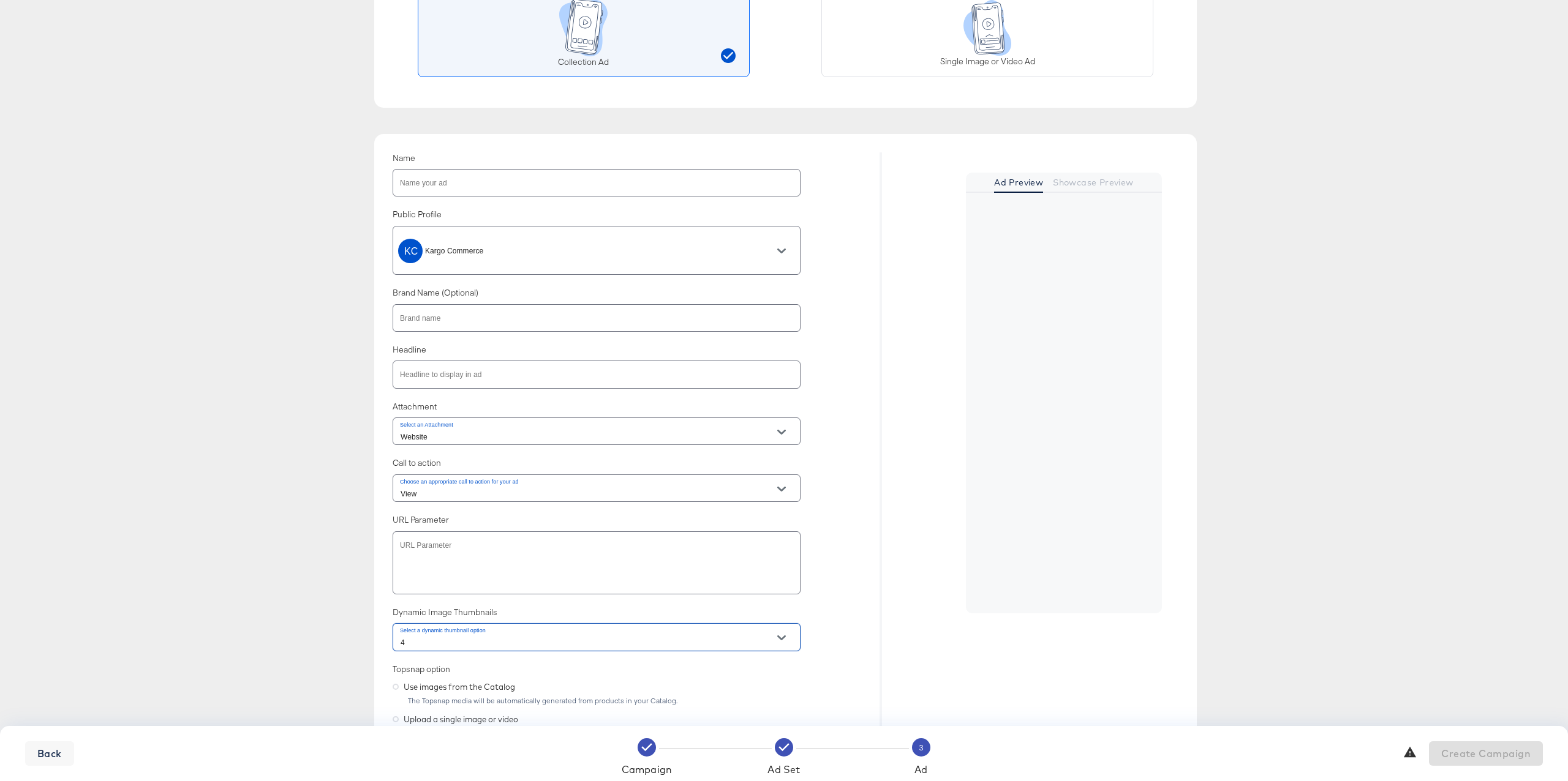
drag, startPoint x: 234, startPoint y: 626, endPoint x: 274, endPoint y: 609, distance: 43.5
click at [235, 625] on div "Create New Ad Ad Format Choose how you would like your ad to look. Collection A…" at bounding box center [784, 587] width 1568 height 1423
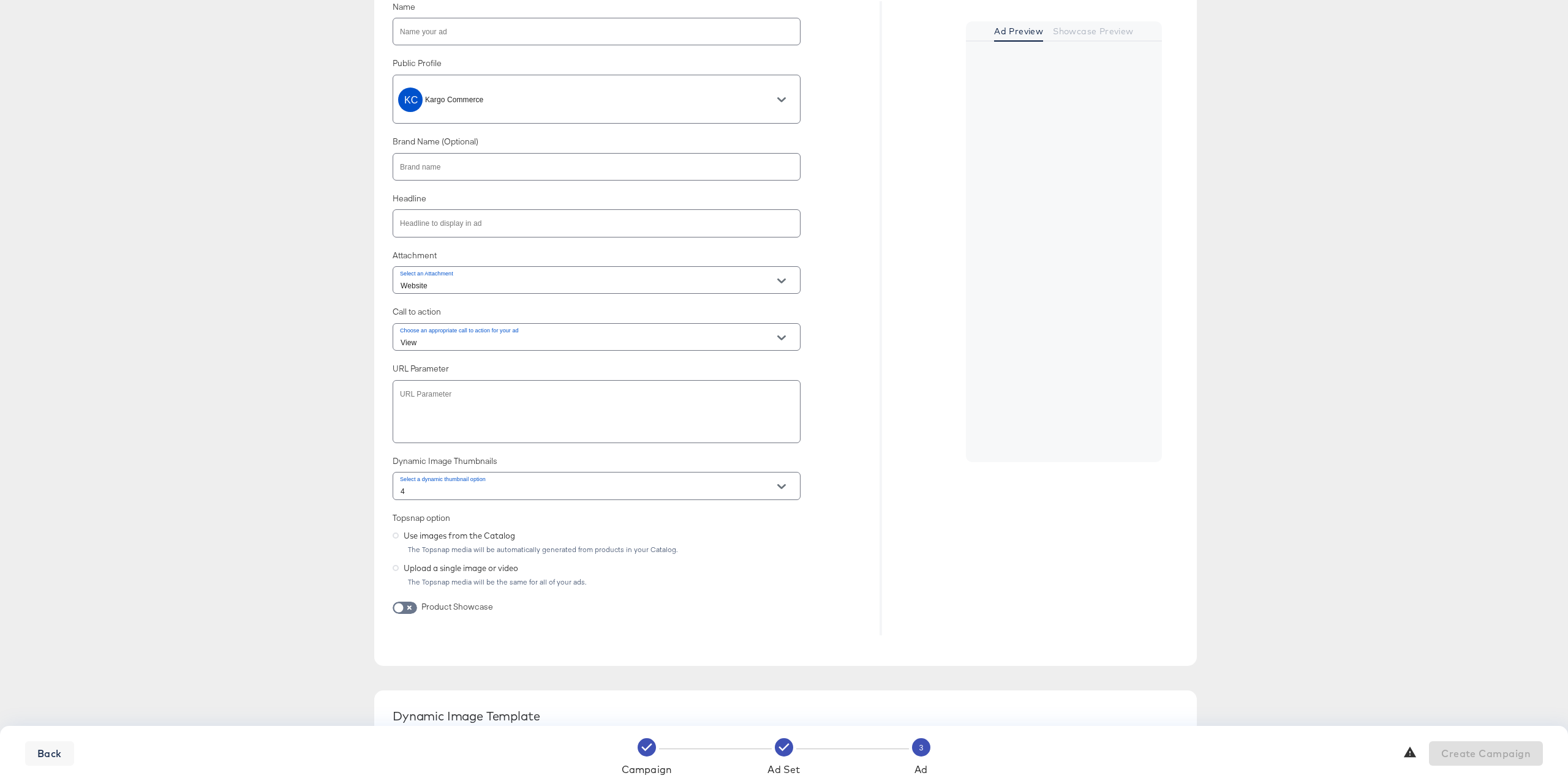
scroll to position [341, 0]
click at [400, 603] on input "checkbox" at bounding box center [398, 606] width 37 height 12
checkbox input "true"
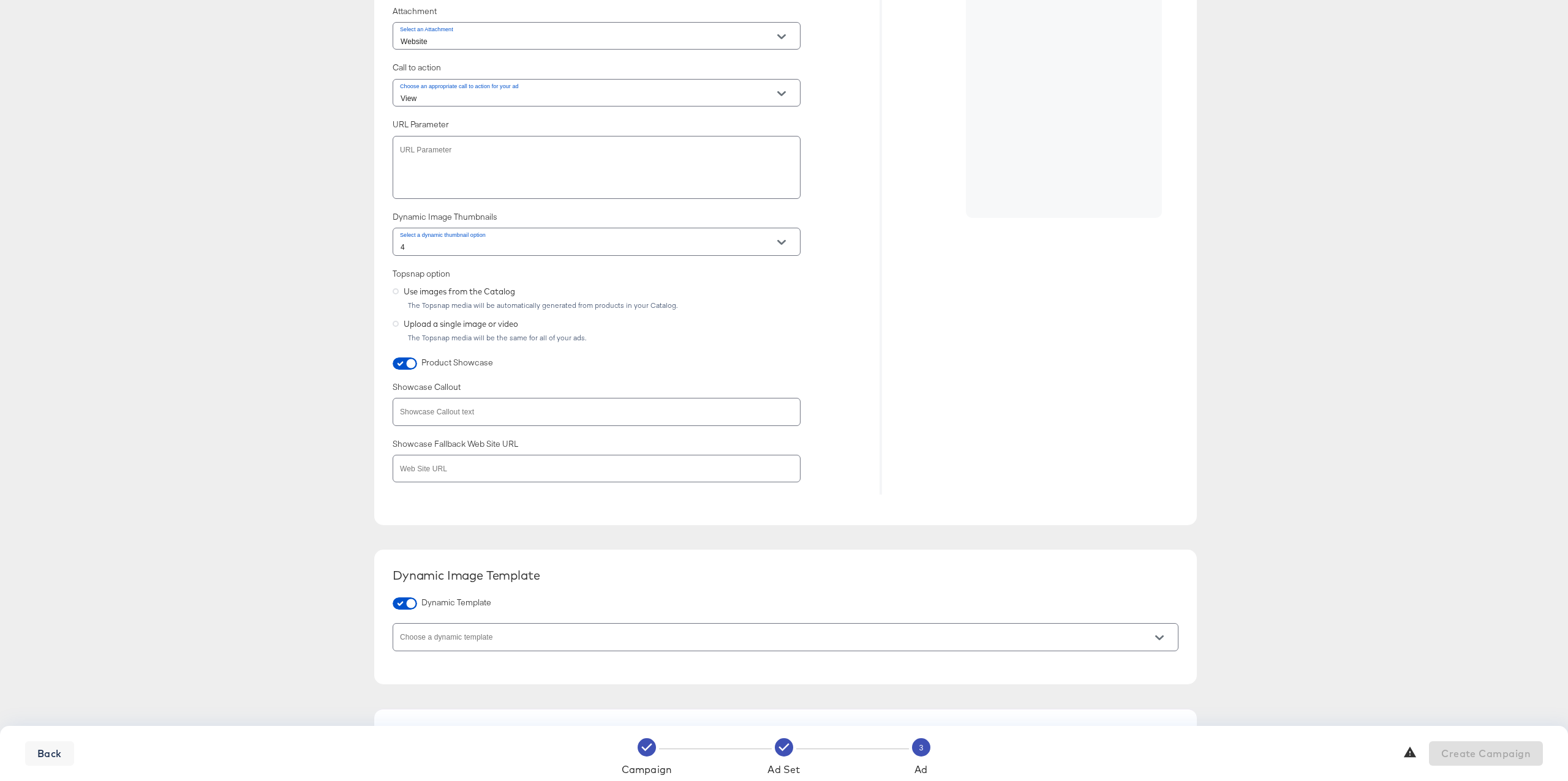
scroll to position [584, 0]
click at [431, 628] on div at bounding box center [785, 633] width 786 height 28
click at [1157, 637] on icon "Open" at bounding box center [1159, 635] width 9 height 9
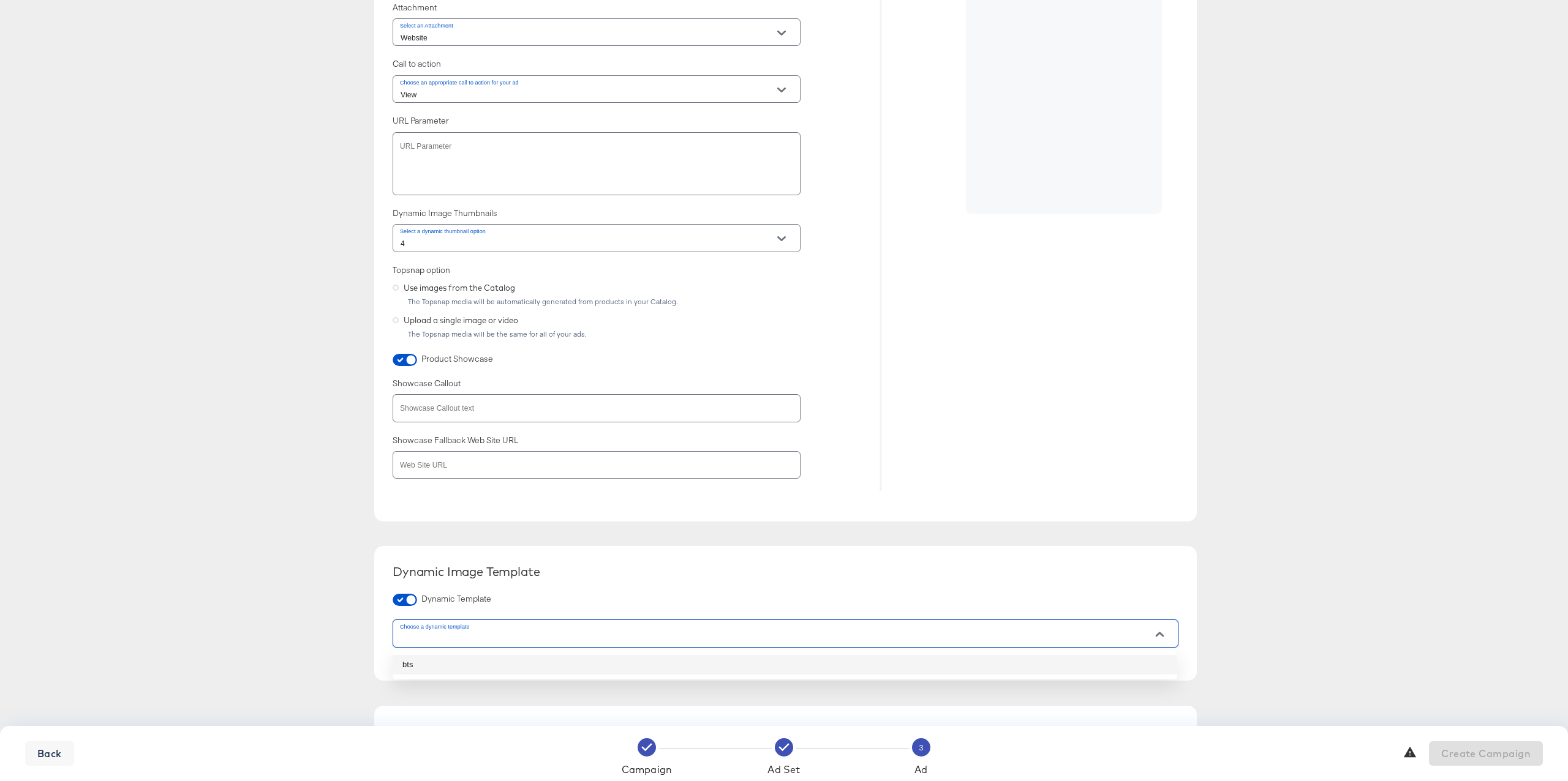
click at [522, 660] on li "bts" at bounding box center [785, 664] width 785 height 20
type input "bts"
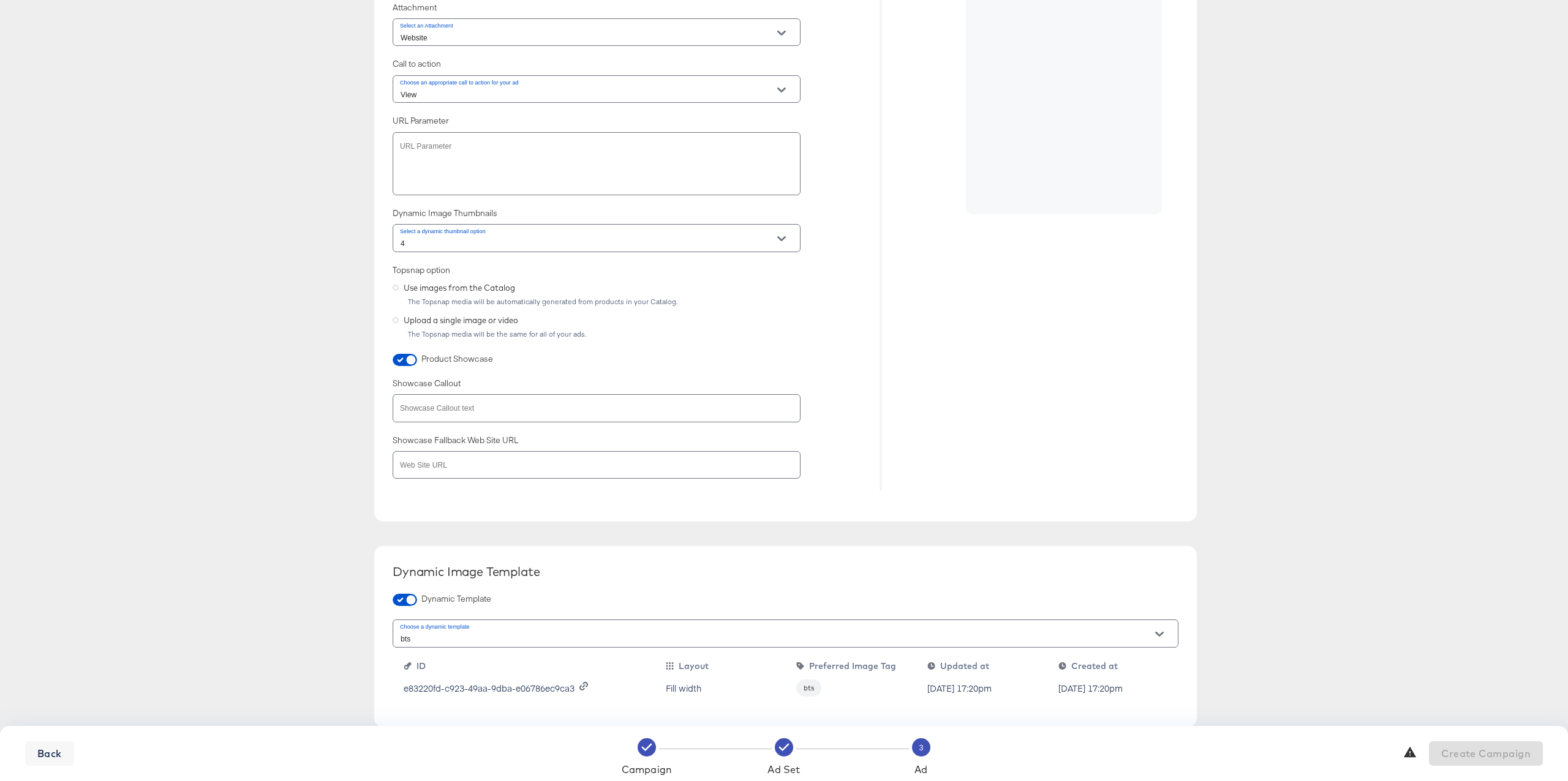
click at [262, 613] on div "Create New Ad Ad Format Choose how you would like your ad to look. Collection A…" at bounding box center [784, 263] width 1568 height 1573
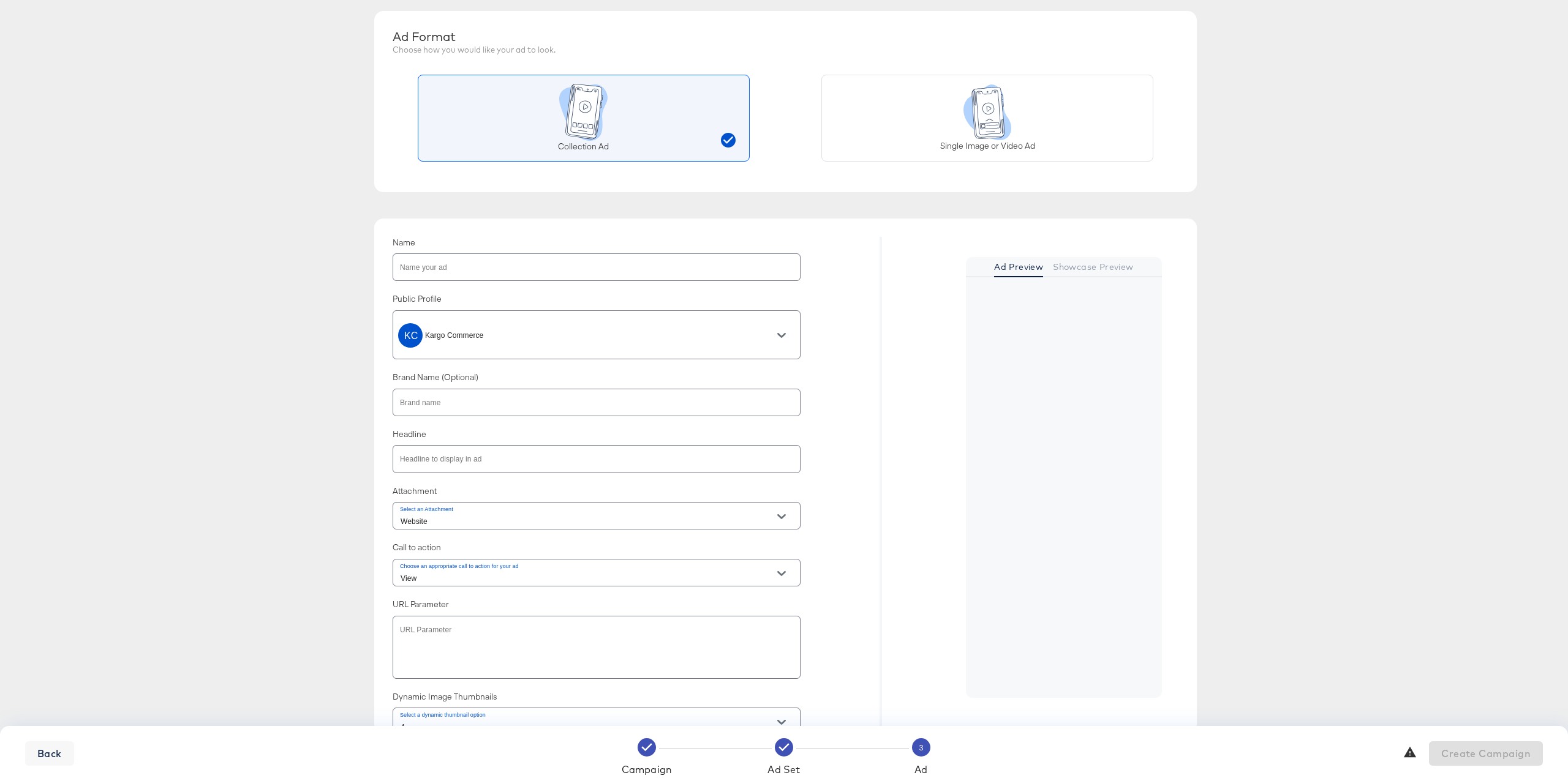
scroll to position [96, 0]
